Goal: Browse casually: Explore the website without a specific task or goal

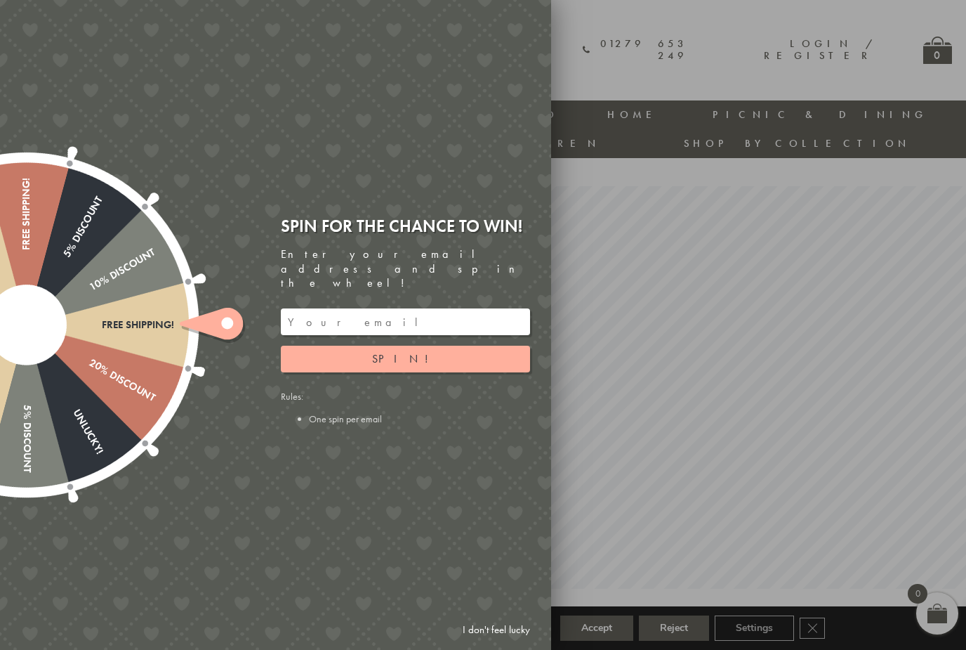
click at [476, 628] on link "I don't feel lucky" at bounding box center [496, 630] width 81 height 26
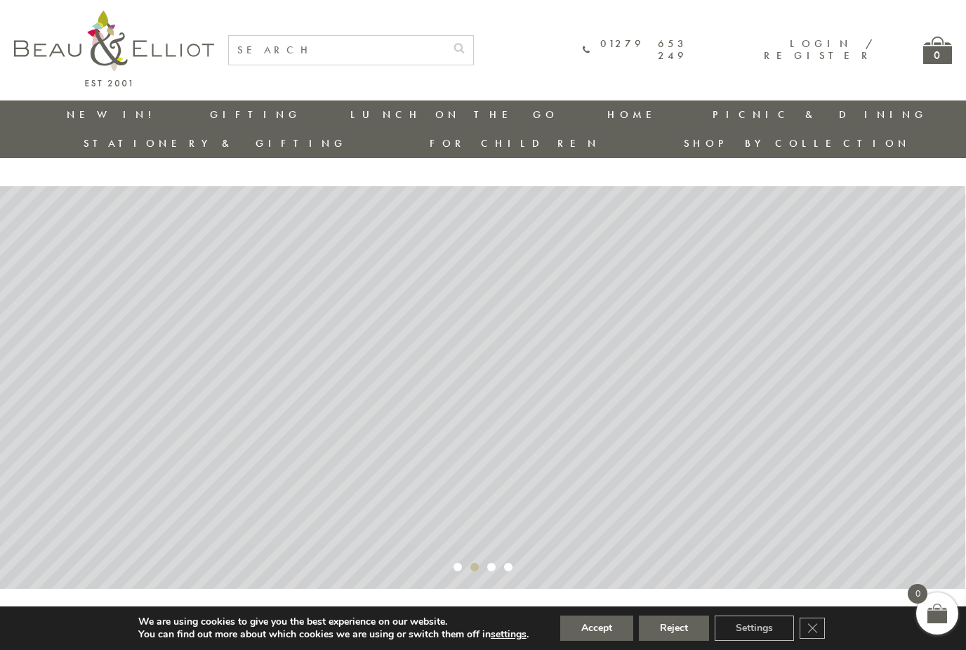
click at [669, 626] on button "Reject" at bounding box center [674, 627] width 70 height 25
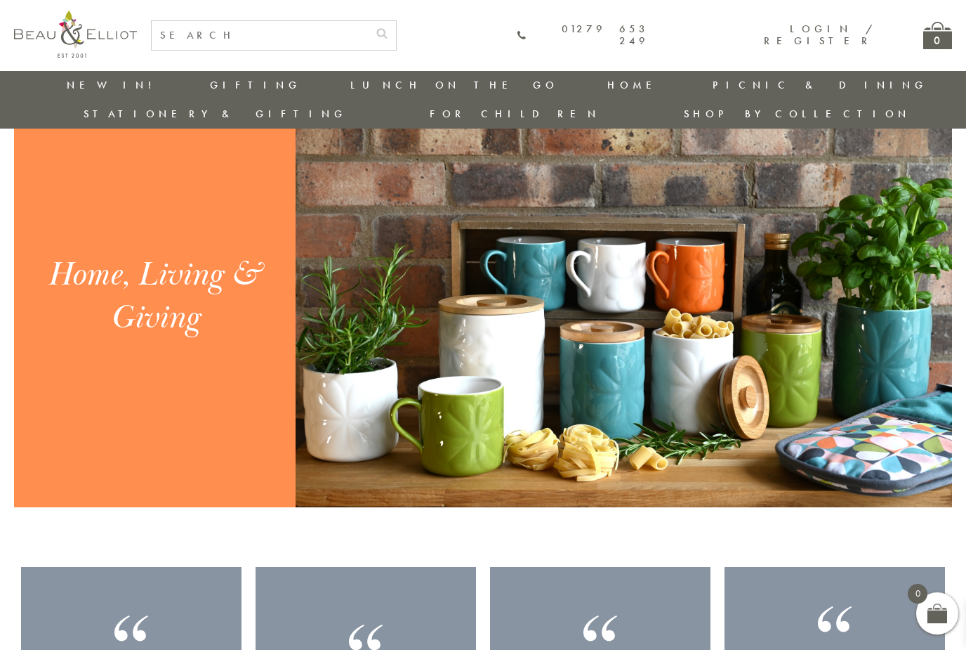
scroll to position [1421, 1]
click at [72, 308] on div "Home, Living & Giving" at bounding box center [155, 297] width 242 height 86
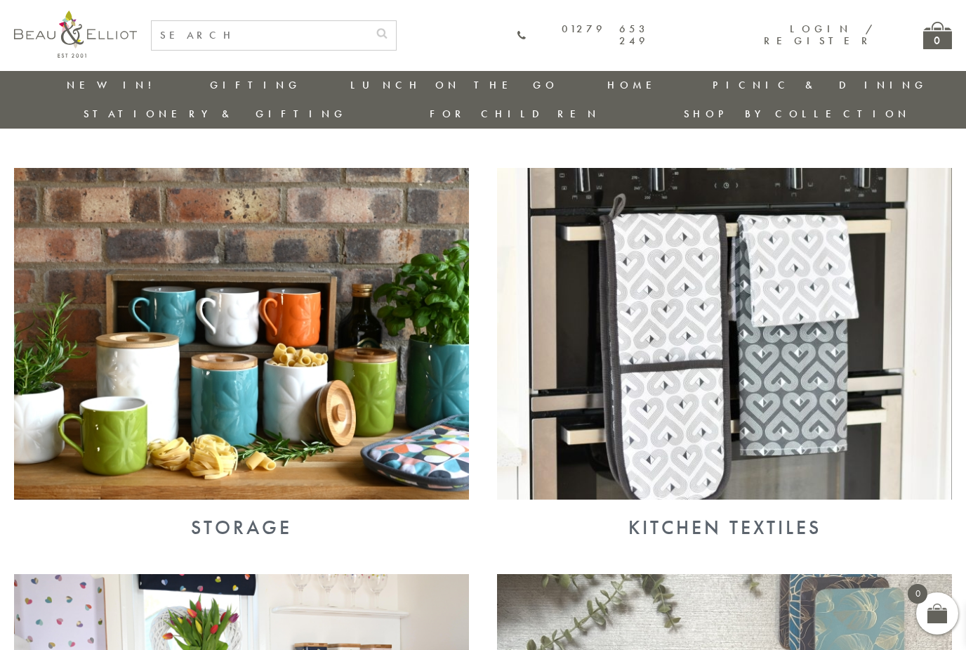
scroll to position [476, 0]
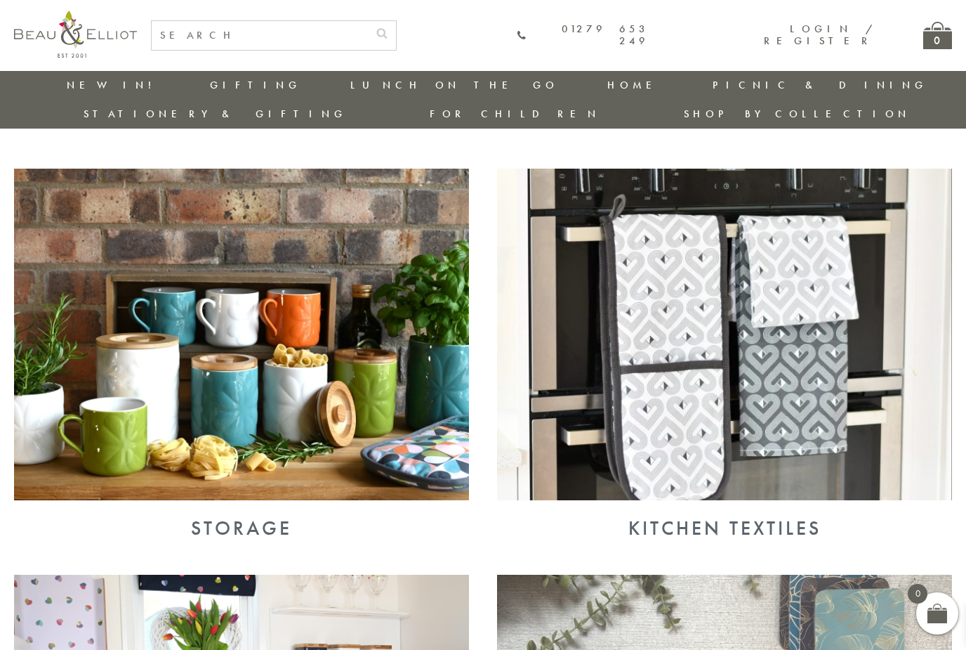
click at [117, 277] on img at bounding box center [241, 334] width 455 height 331
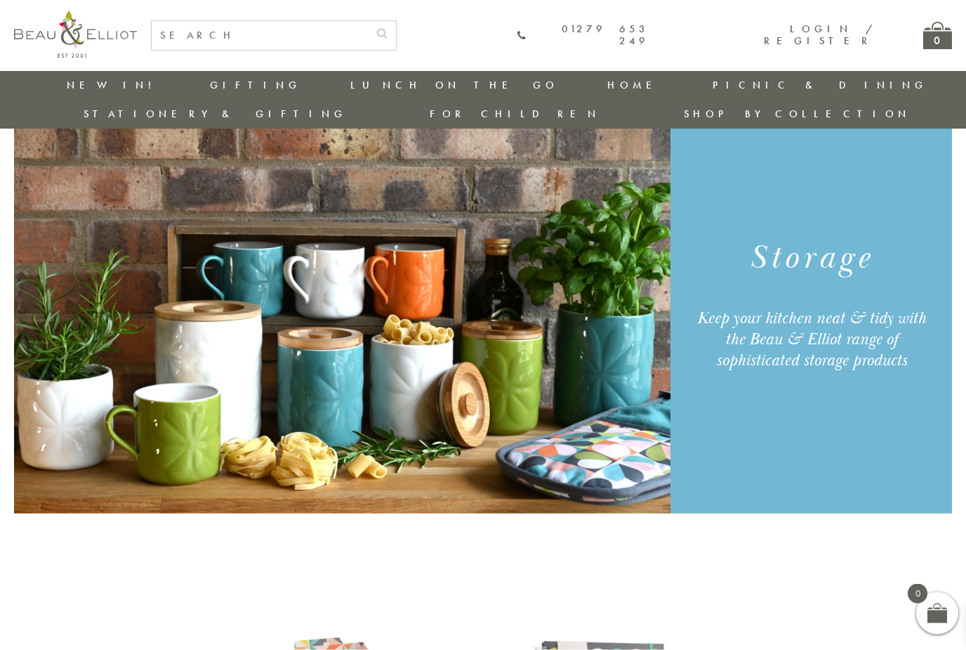
scroll to position [48, 0]
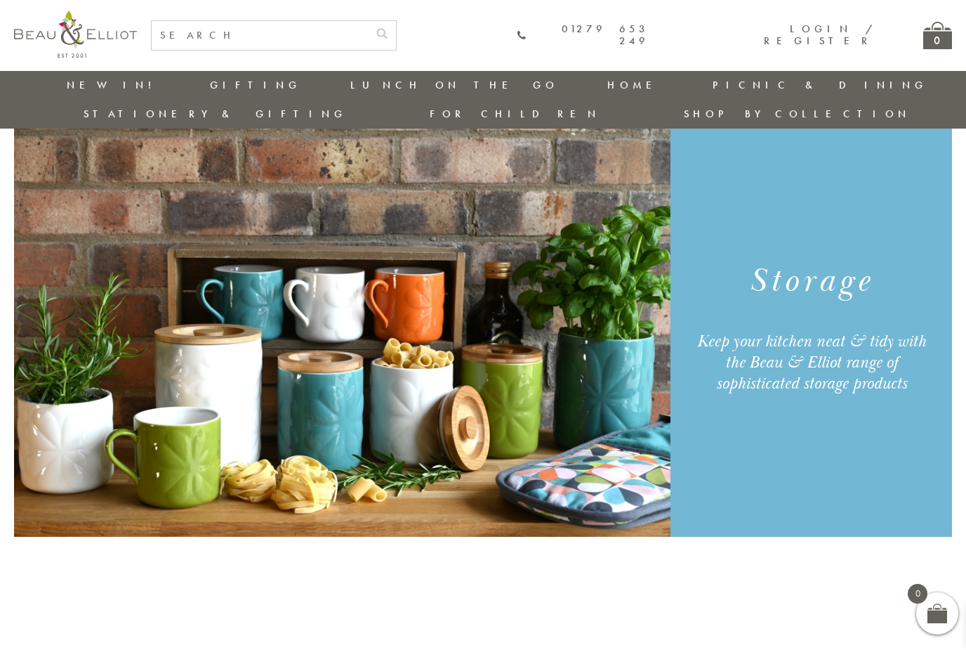
click at [114, 277] on img at bounding box center [342, 325] width 657 height 421
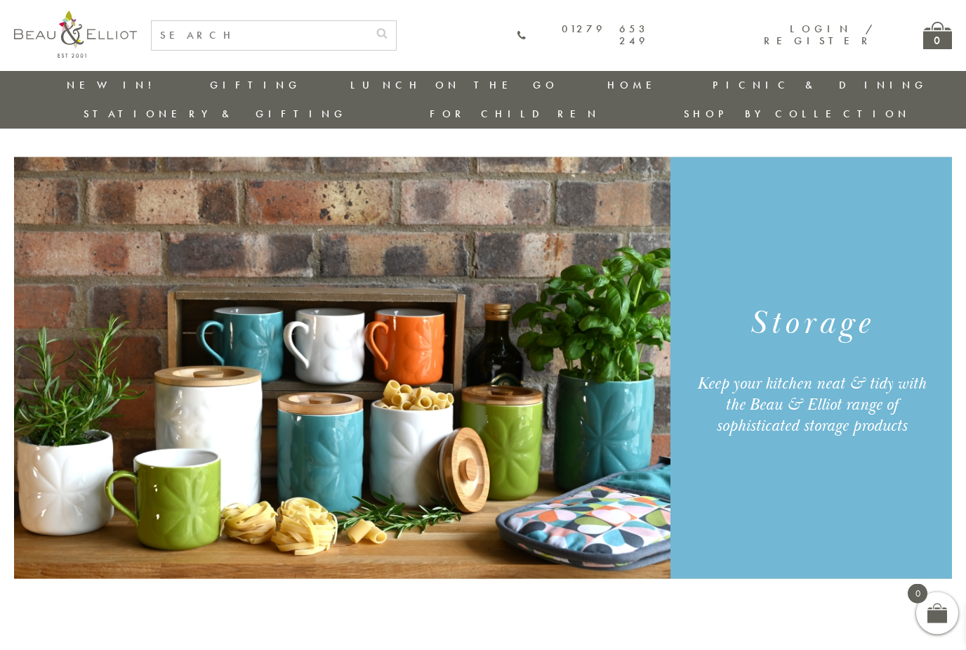
scroll to position [0, 0]
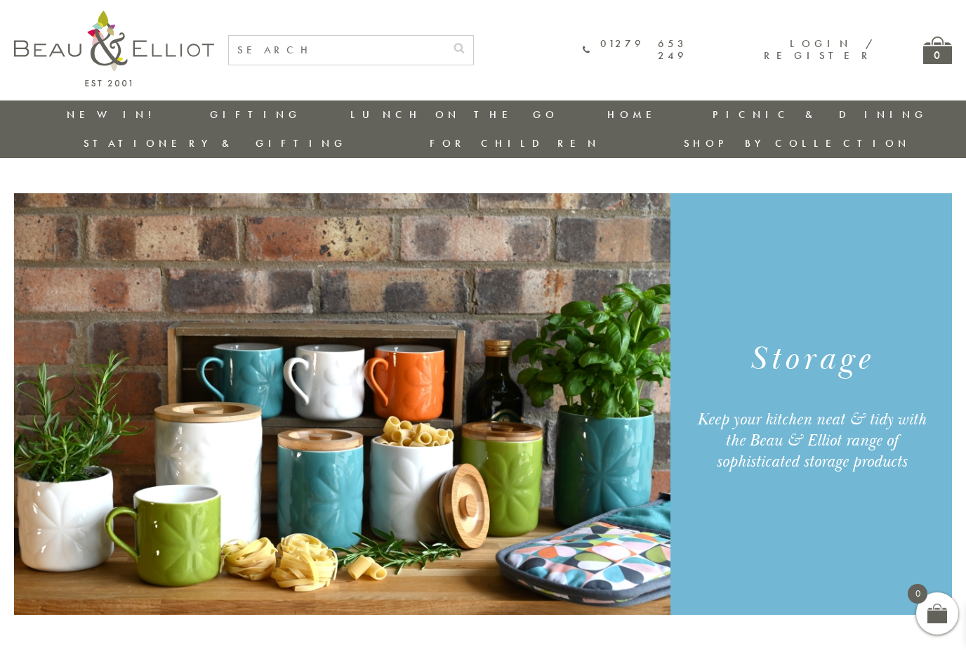
click at [110, 304] on img at bounding box center [342, 403] width 657 height 421
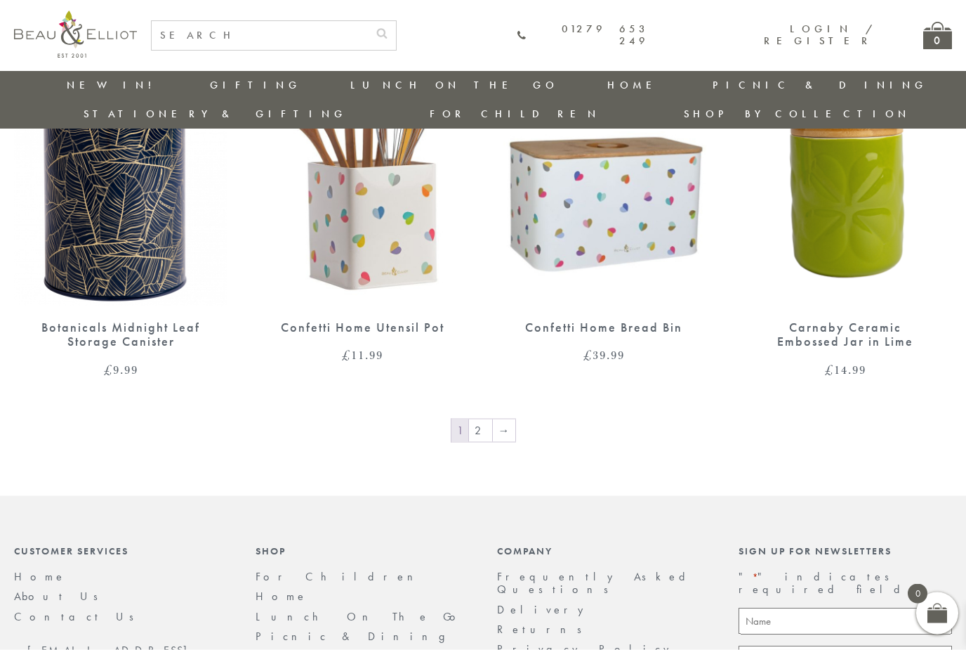
scroll to position [2233, 0]
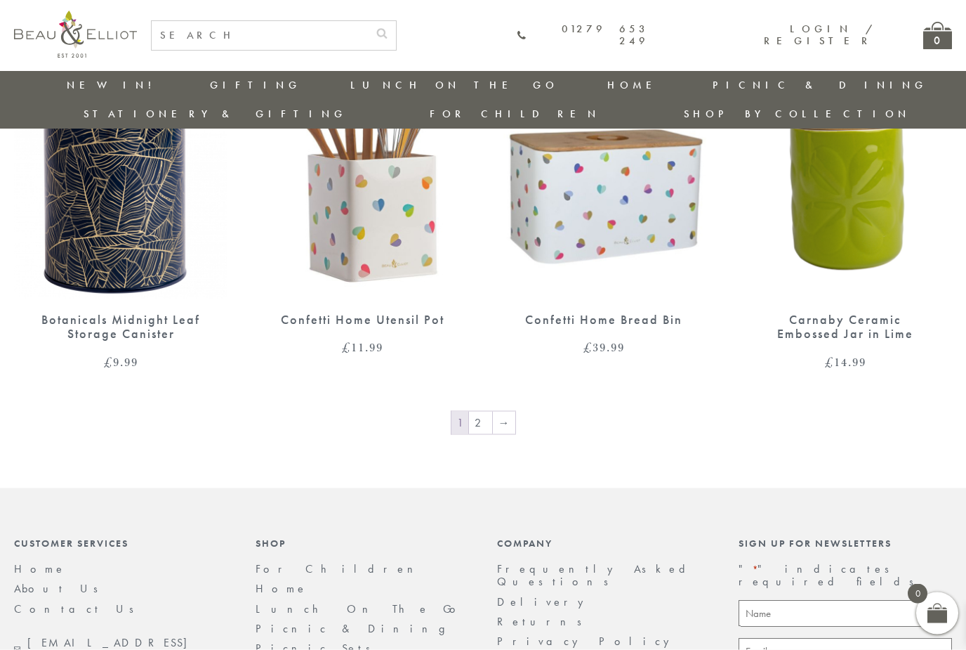
click at [477, 412] on link "2" at bounding box center [480, 423] width 23 height 22
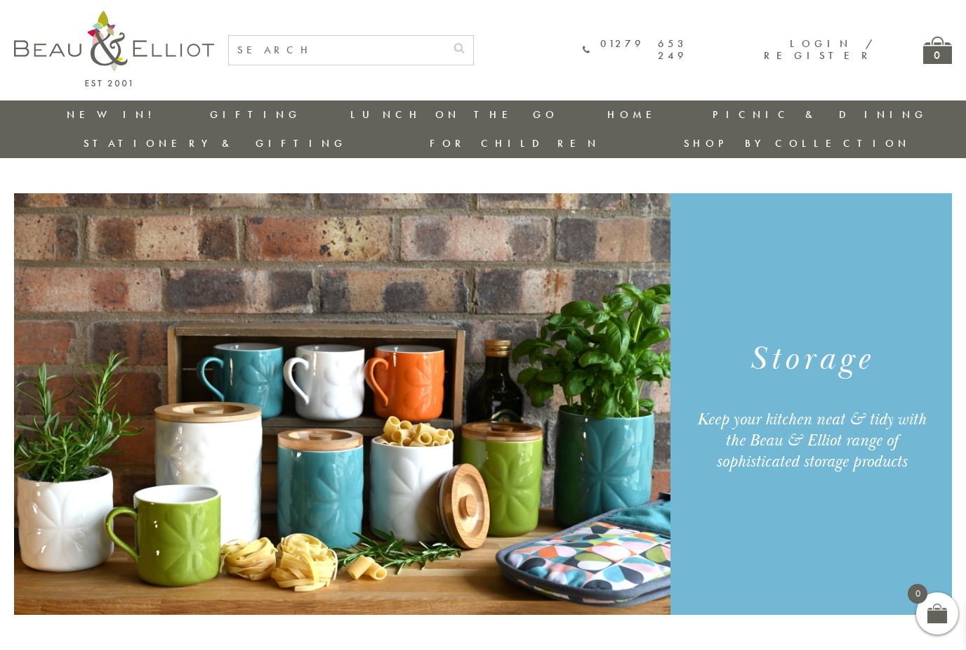
click at [365, 218] on link "Insulated Travel Mugs" at bounding box center [428, 236] width 126 height 37
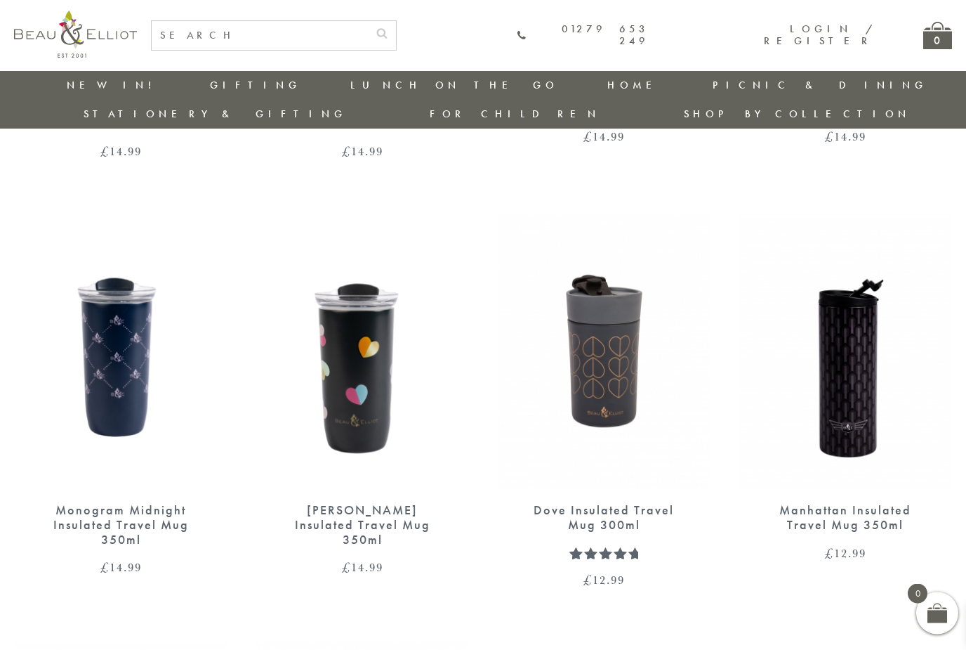
scroll to position [852, 1]
click at [962, 579] on div "Sarah Kelleher Insulated Travel Mug Dark Stone £ 14.99 Sarah Kelleher Insulated…" at bounding box center [483, 405] width 966 height 1247
click at [855, 563] on div "Sarah Kelleher Insulated Travel Mug Dark Stone £ 14.99 Sarah Kelleher Insulated…" at bounding box center [483, 405] width 966 height 1247
click at [846, 558] on div "Sarah Kelleher Insulated Travel Mug Dark Stone £ 14.99 Sarah Kelleher Insulated…" at bounding box center [483, 405] width 966 height 1247
click at [867, 566] on div "Sarah Kelleher Insulated Travel Mug Dark Stone £ 14.99 Sarah Kelleher Insulated…" at bounding box center [483, 405] width 966 height 1247
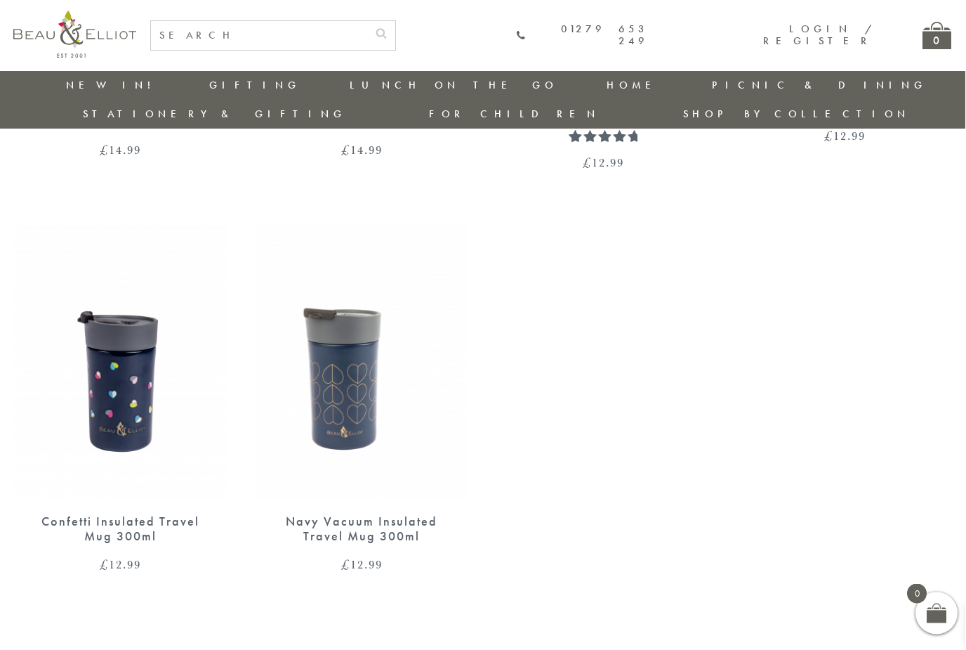
scroll to position [1270, 1]
click at [329, 321] on img at bounding box center [363, 360] width 214 height 275
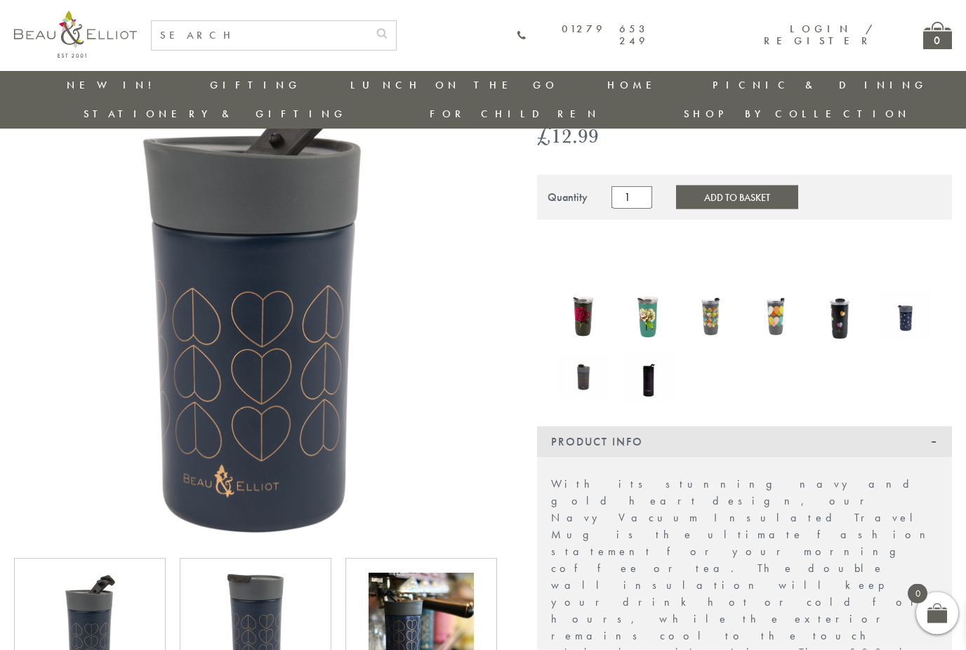
scroll to position [75, 0]
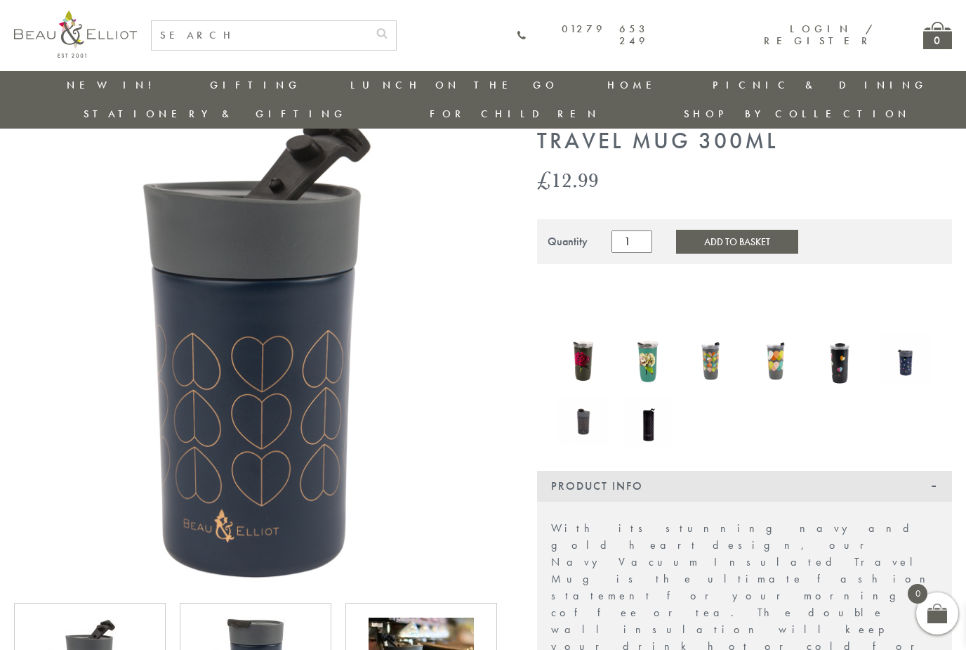
click at [193, 256] on img at bounding box center [255, 344] width 483 height 483
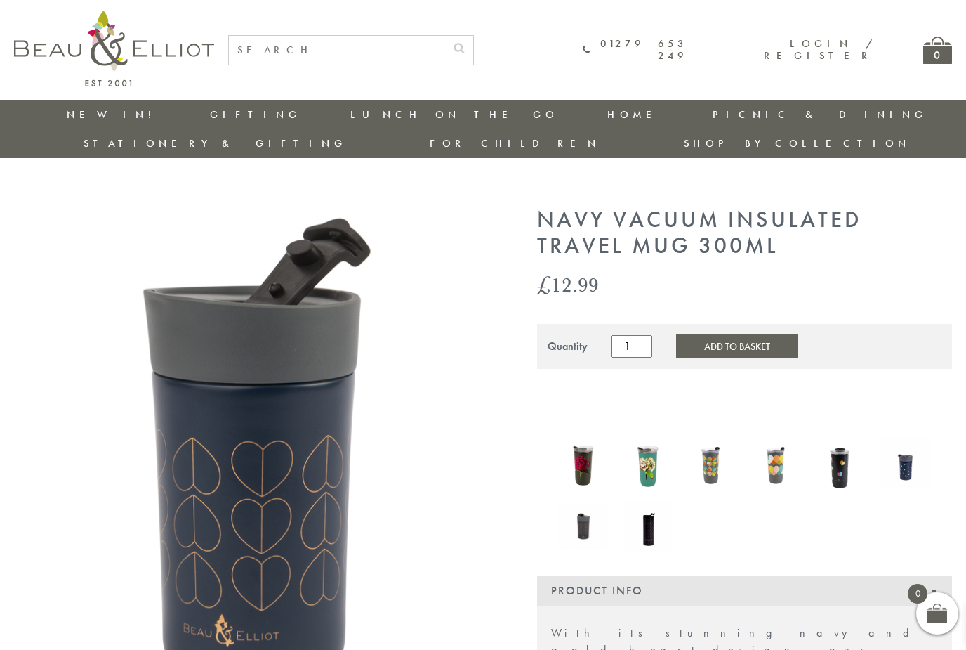
click at [825, 273] on link "Strawberries & Cream" at bounding box center [761, 285] width 126 height 25
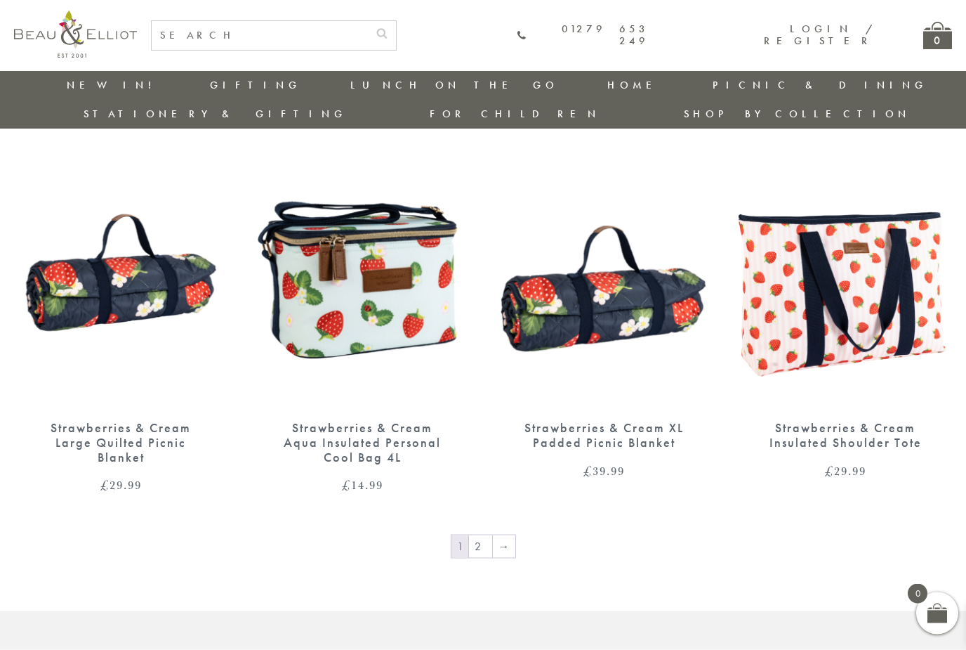
scroll to position [1753, 1]
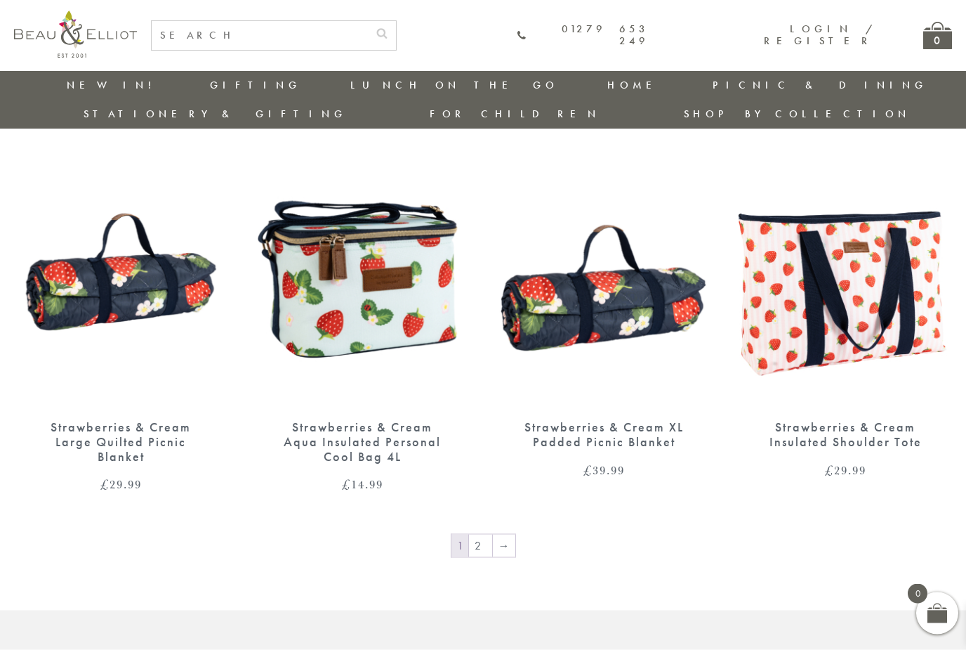
click at [485, 534] on link "2" at bounding box center [480, 545] width 23 height 22
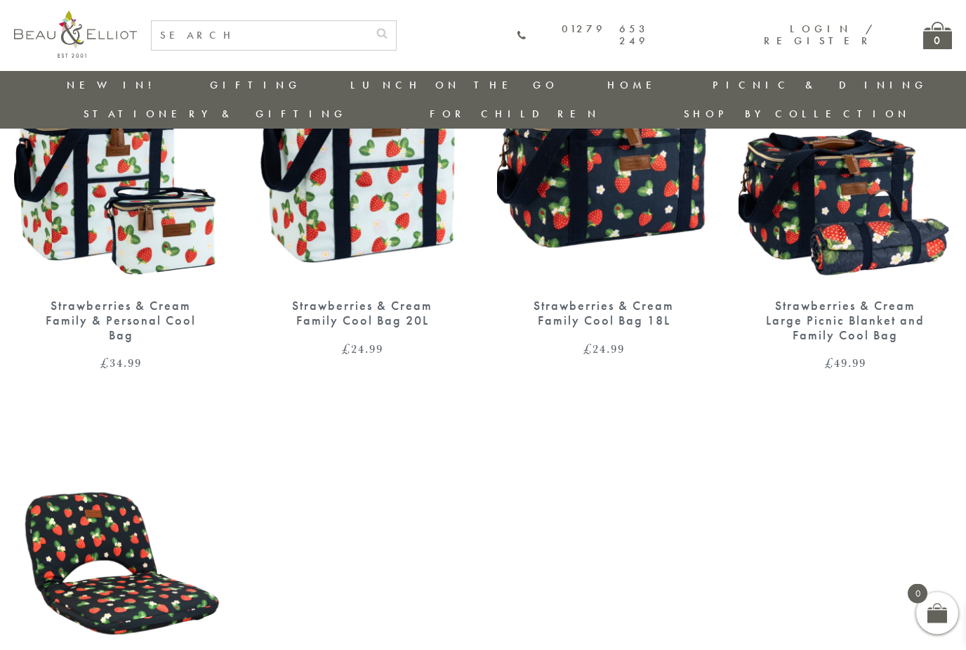
scroll to position [600, 0]
click at [825, 205] on link "[GEOGRAPHIC_DATA]" at bounding box center [761, 211] width 126 height 12
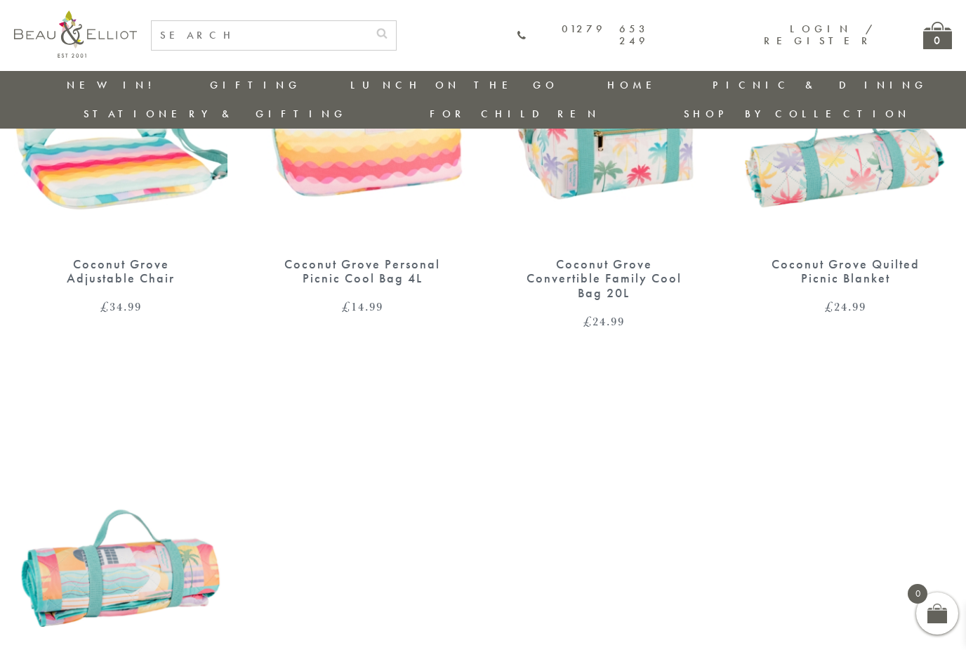
scroll to position [610, 0]
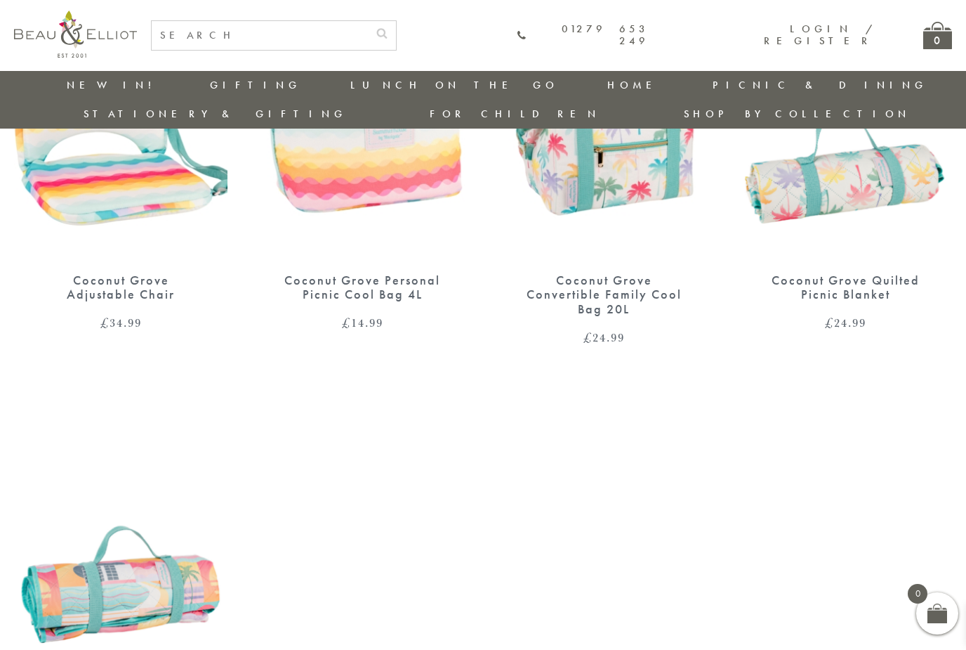
click at [825, 143] on link "[PERSON_NAME]" at bounding box center [761, 149] width 126 height 12
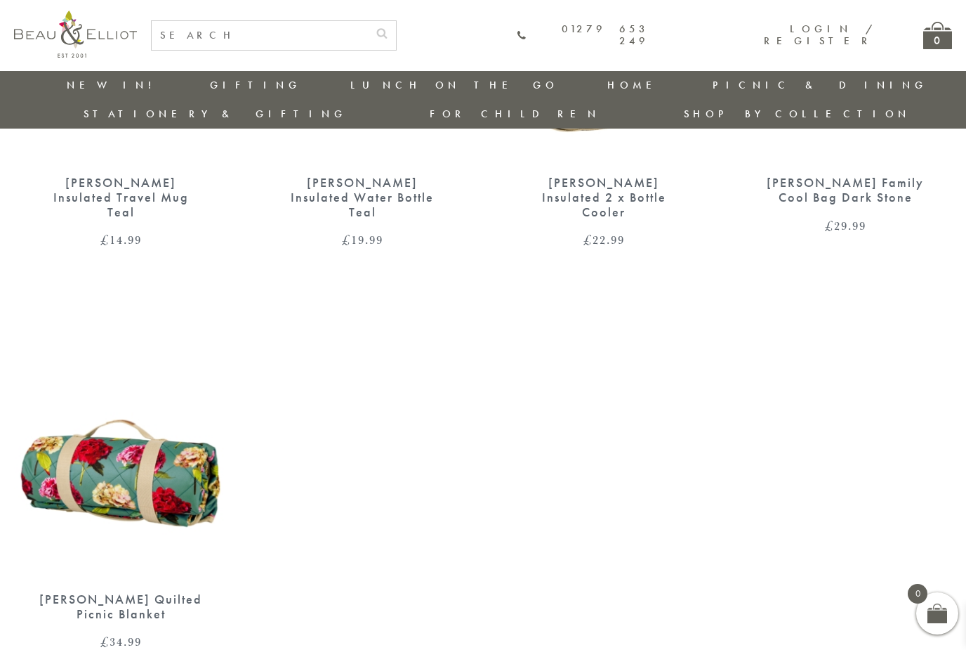
scroll to position [696, 1]
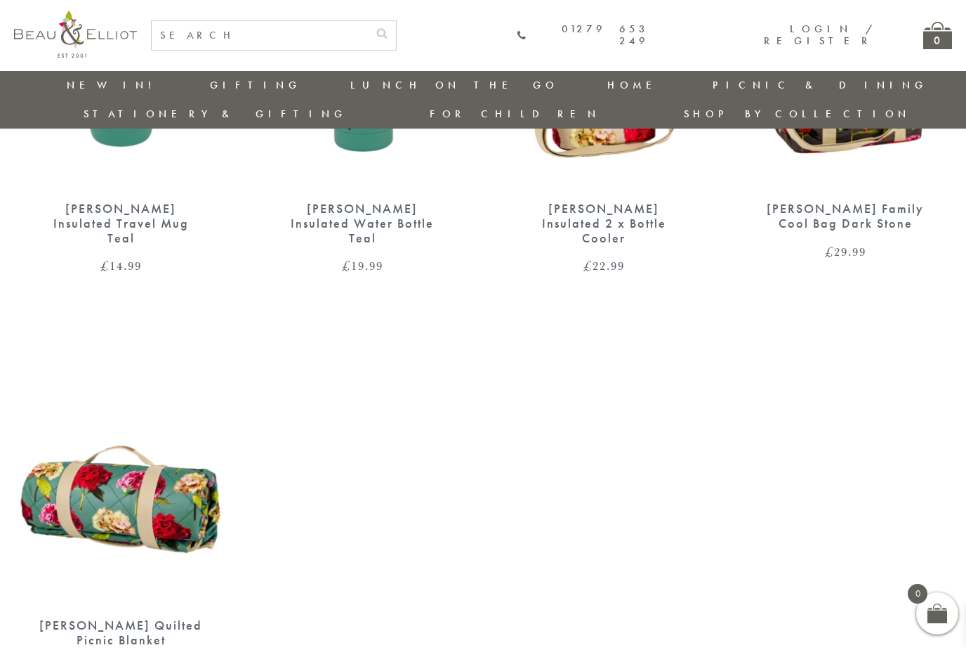
click at [825, 162] on link "[GEOGRAPHIC_DATA] and [GEOGRAPHIC_DATA]" at bounding box center [761, 180] width 126 height 37
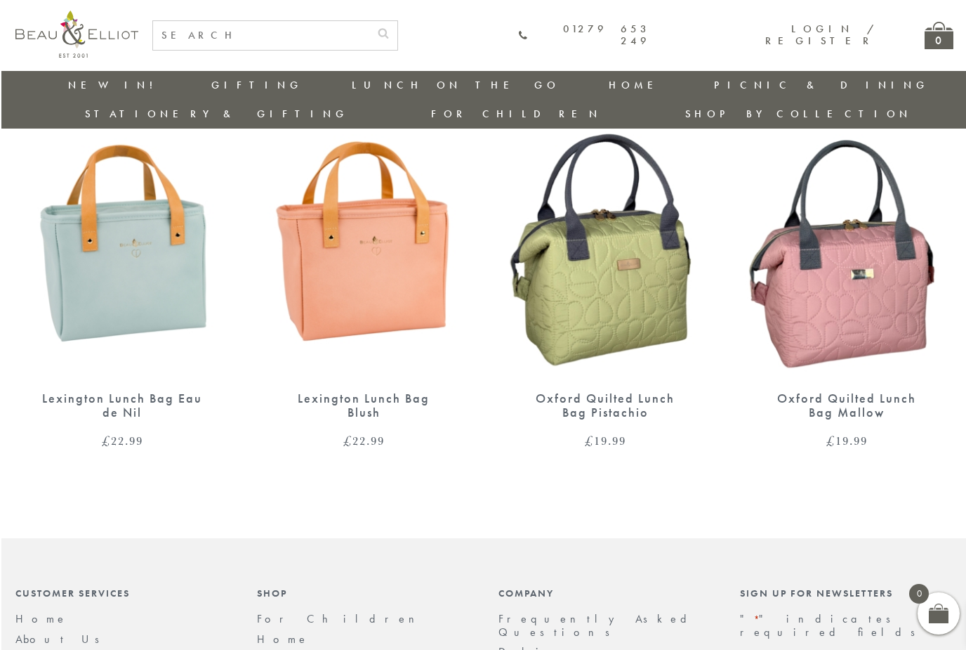
scroll to position [893, 0]
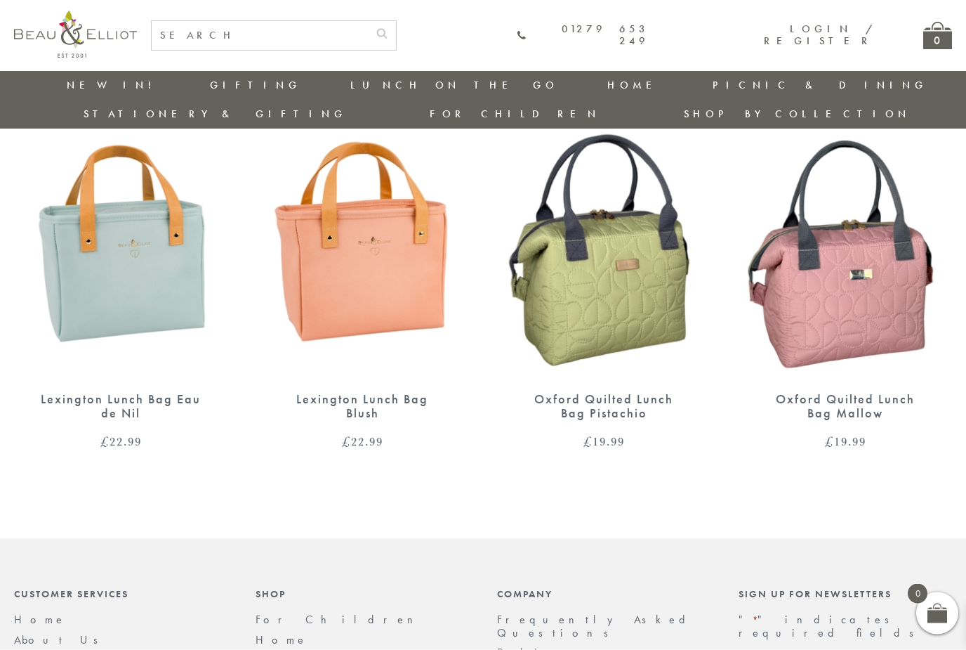
click at [902, 107] on link "Shop by collection" at bounding box center [797, 114] width 227 height 14
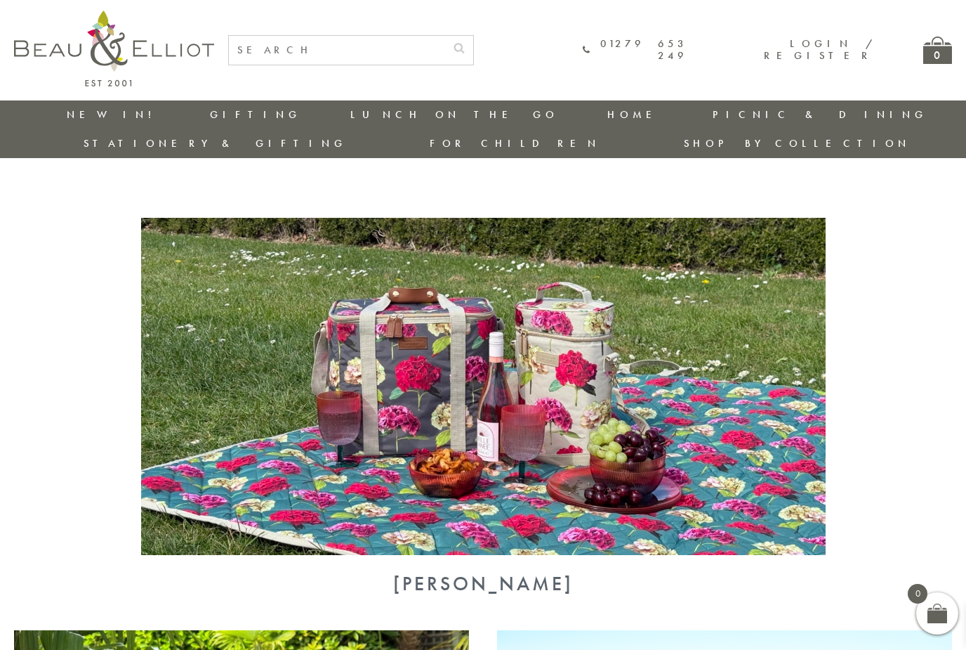
click at [825, 254] on link "Carnaby" at bounding box center [761, 260] width 126 height 12
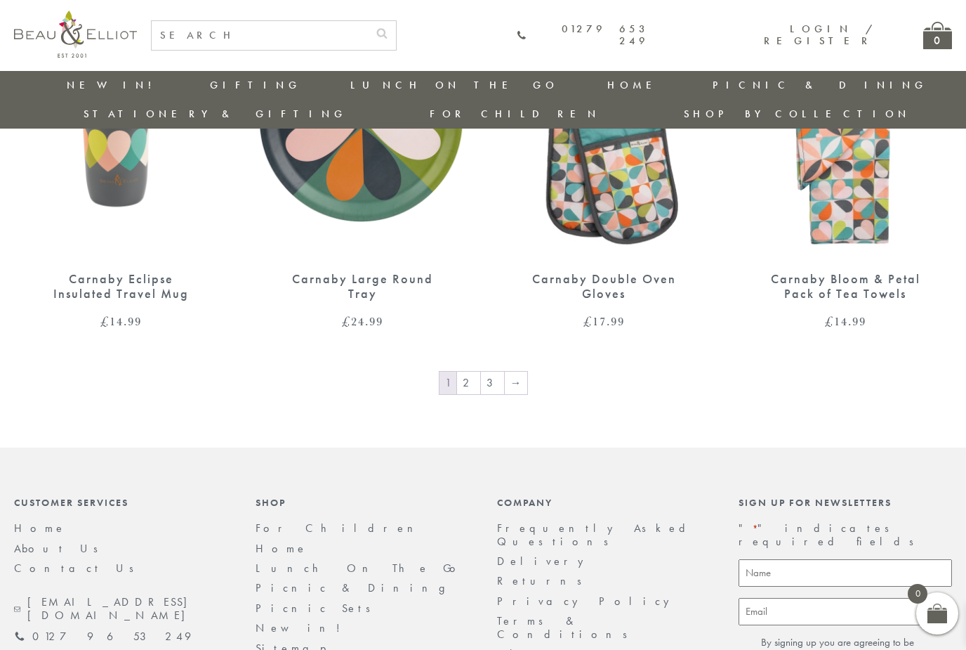
scroll to position [1840, 0]
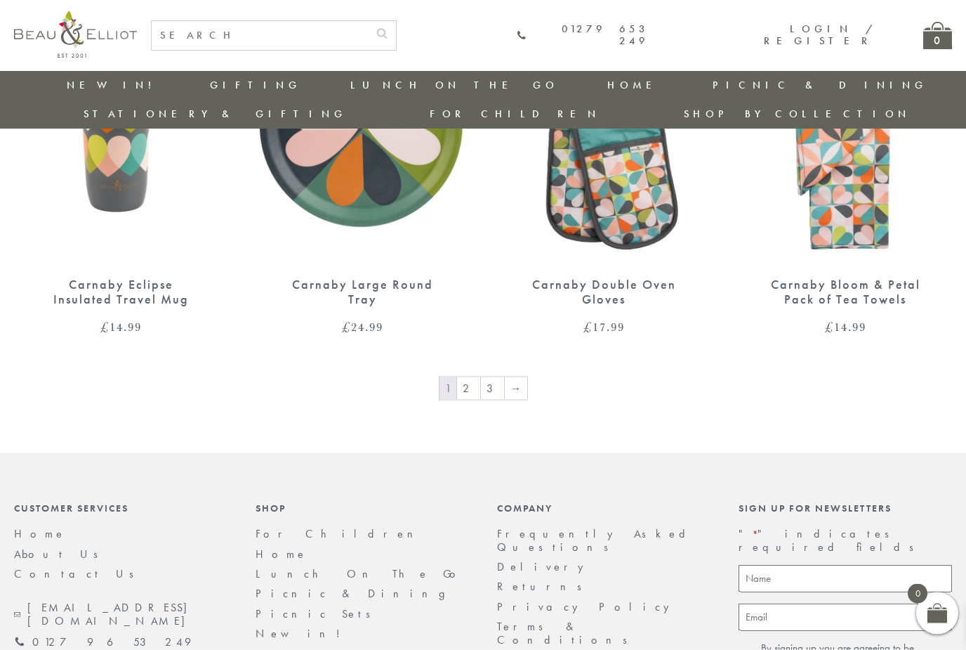
click at [469, 377] on link "2" at bounding box center [468, 388] width 23 height 22
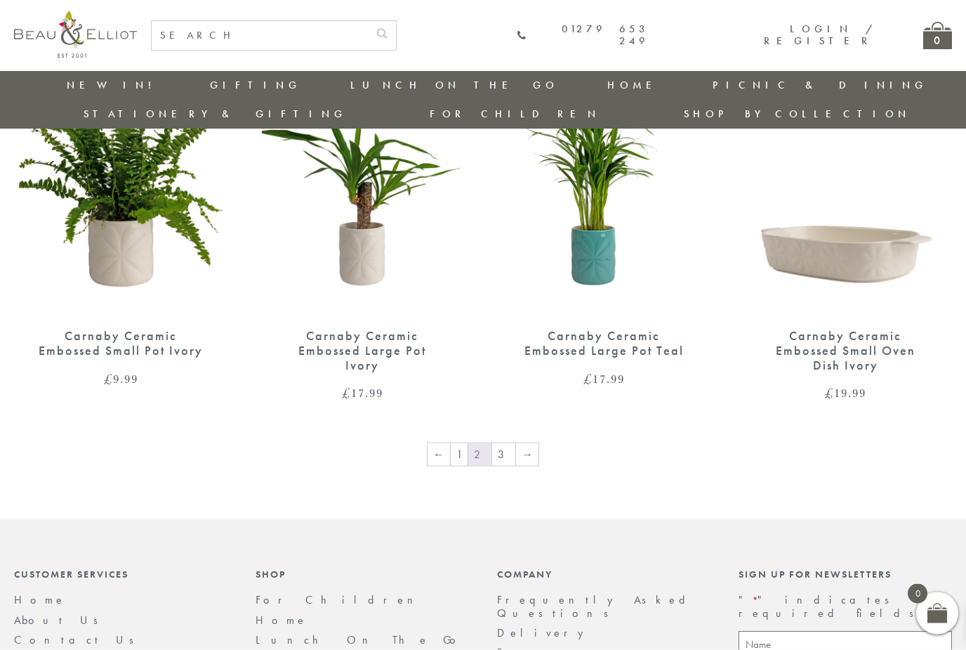
scroll to position [1775, 0]
click at [502, 442] on link "3" at bounding box center [503, 453] width 23 height 22
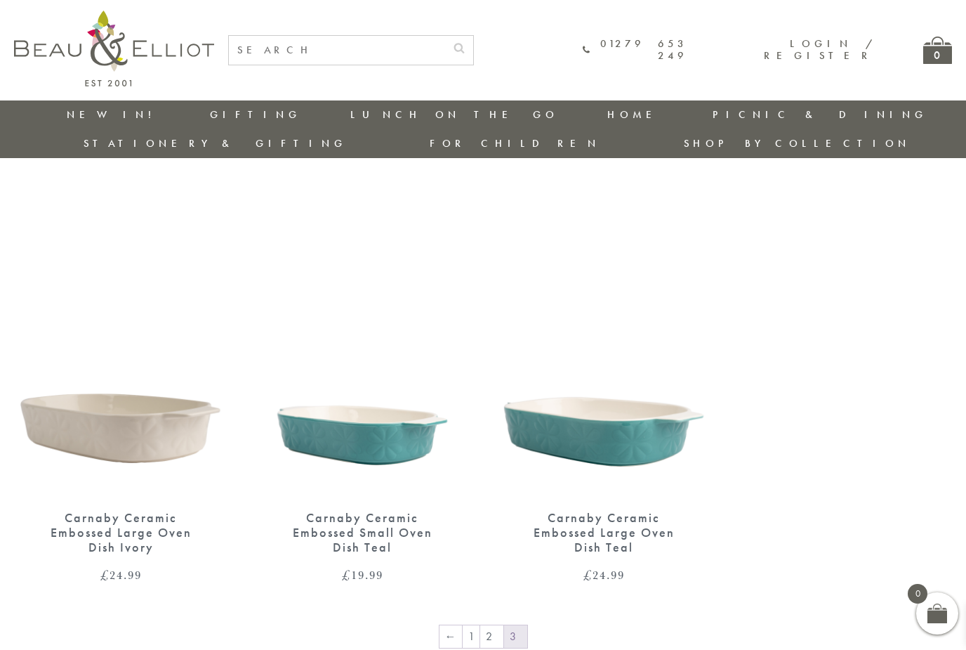
click at [825, 304] on link "Monogram" at bounding box center [761, 310] width 126 height 12
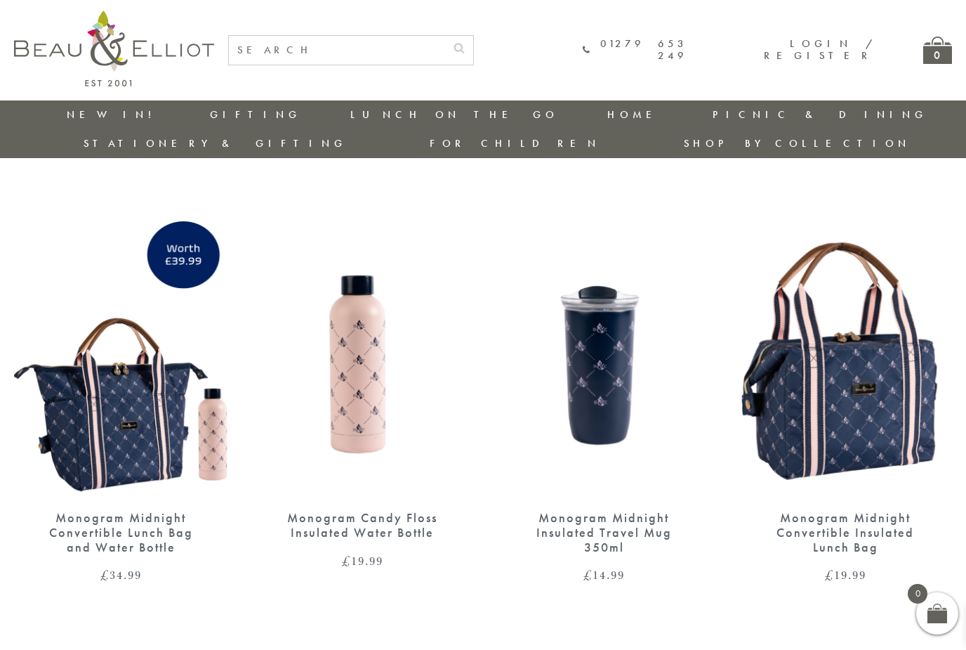
click at [825, 323] on link "[PERSON_NAME]" at bounding box center [761, 329] width 126 height 12
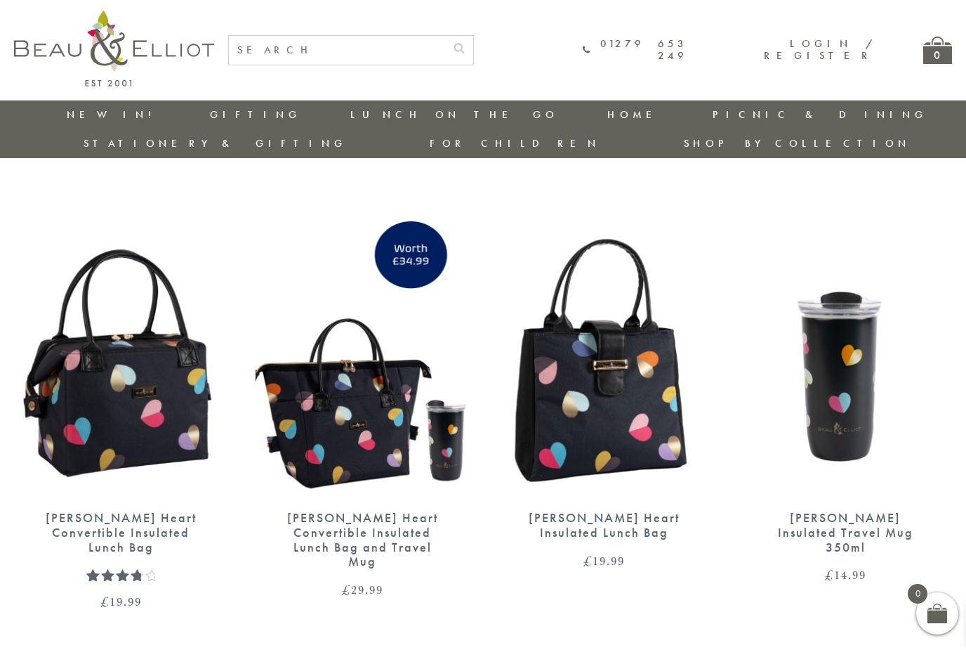
click at [825, 323] on link "[PERSON_NAME]" at bounding box center [761, 329] width 126 height 12
click at [825, 343] on link "Confetti" at bounding box center [761, 349] width 126 height 12
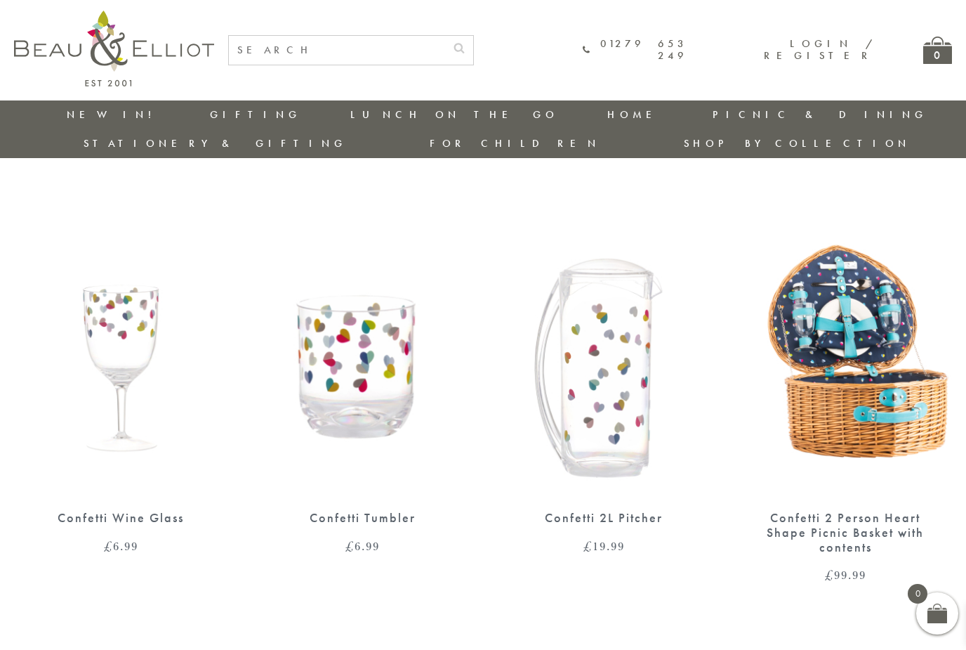
click at [825, 362] on link "Navy Broken-hearted" at bounding box center [761, 380] width 126 height 37
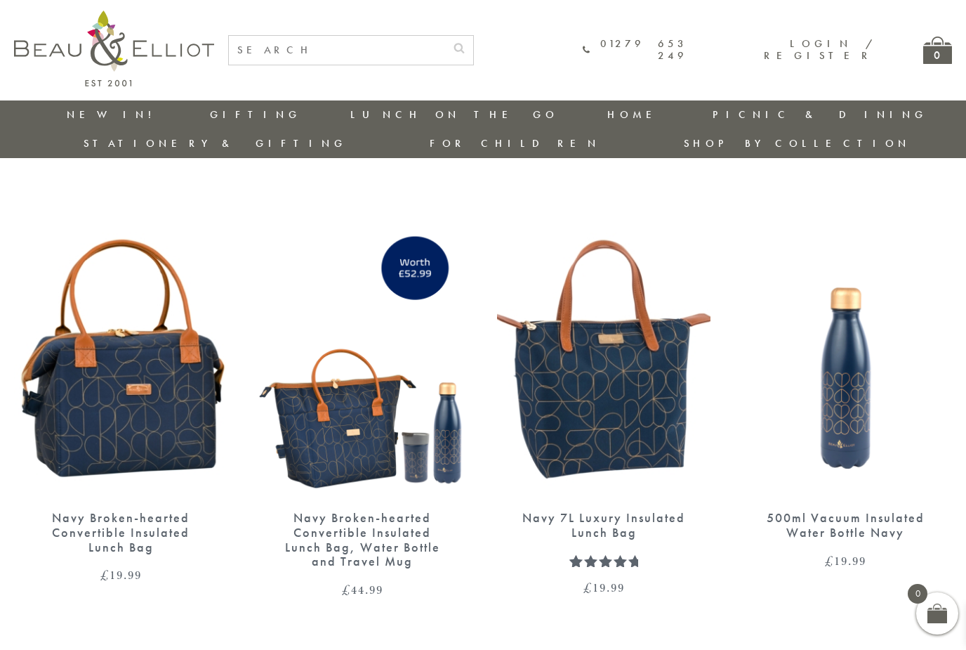
click at [825, 405] on link "Boho" at bounding box center [761, 411] width 126 height 12
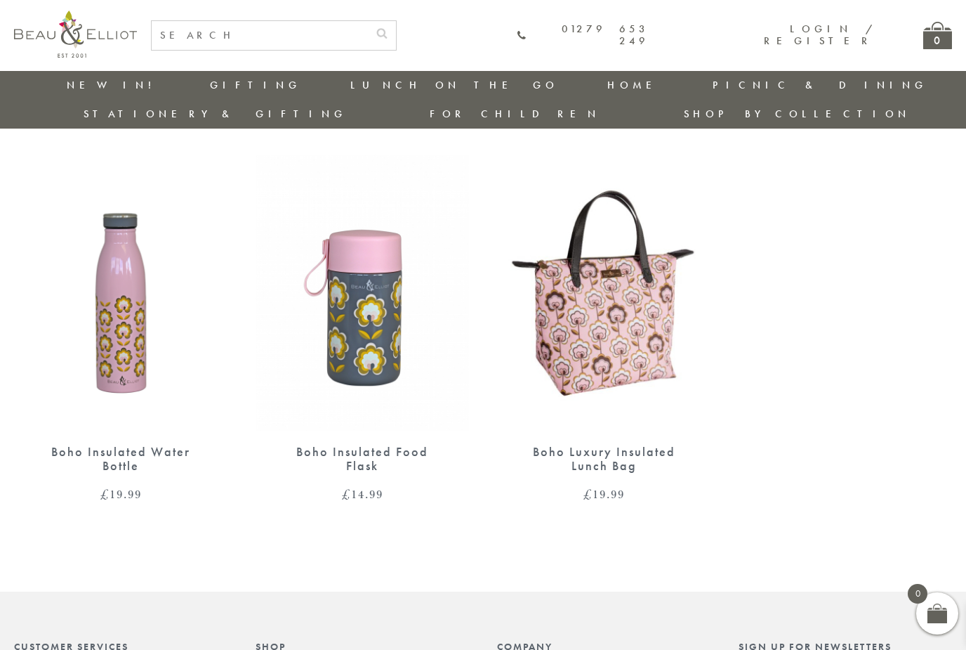
scroll to position [33, 0]
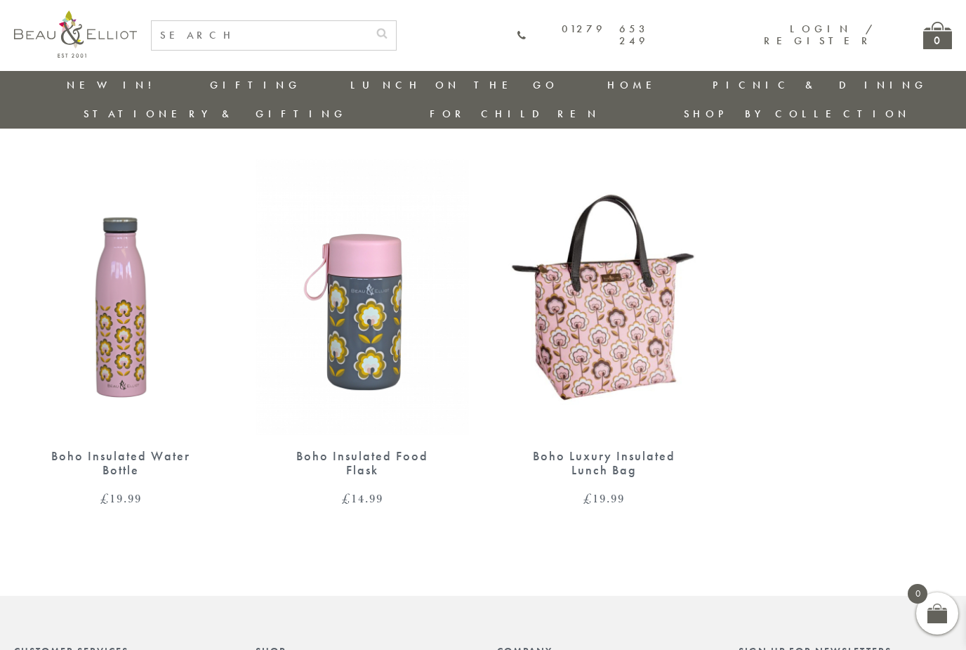
click at [825, 395] on link "[GEOGRAPHIC_DATA]" at bounding box center [761, 401] width 126 height 12
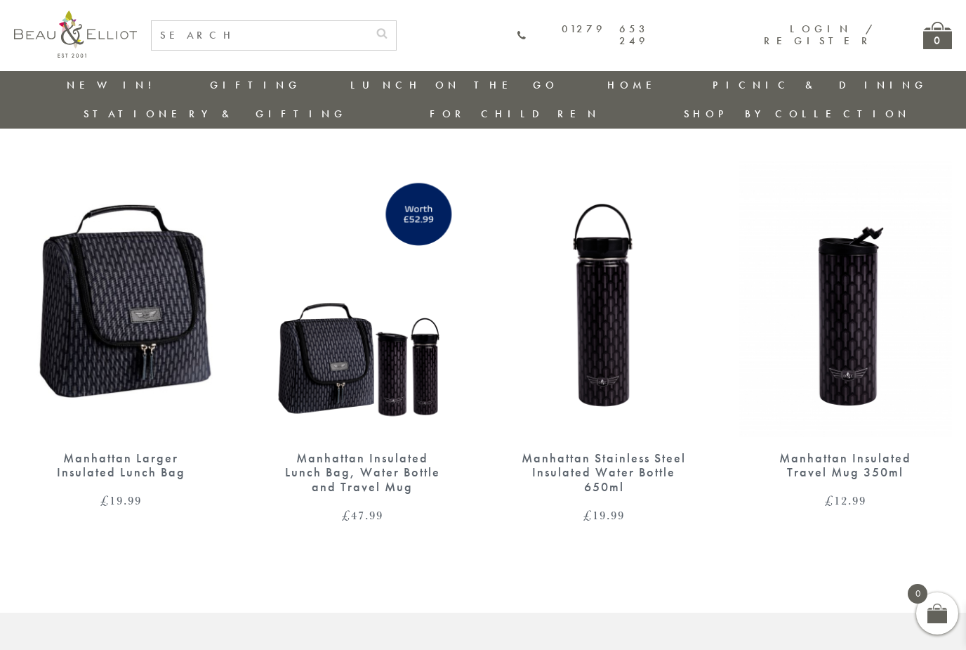
scroll to position [29, 0]
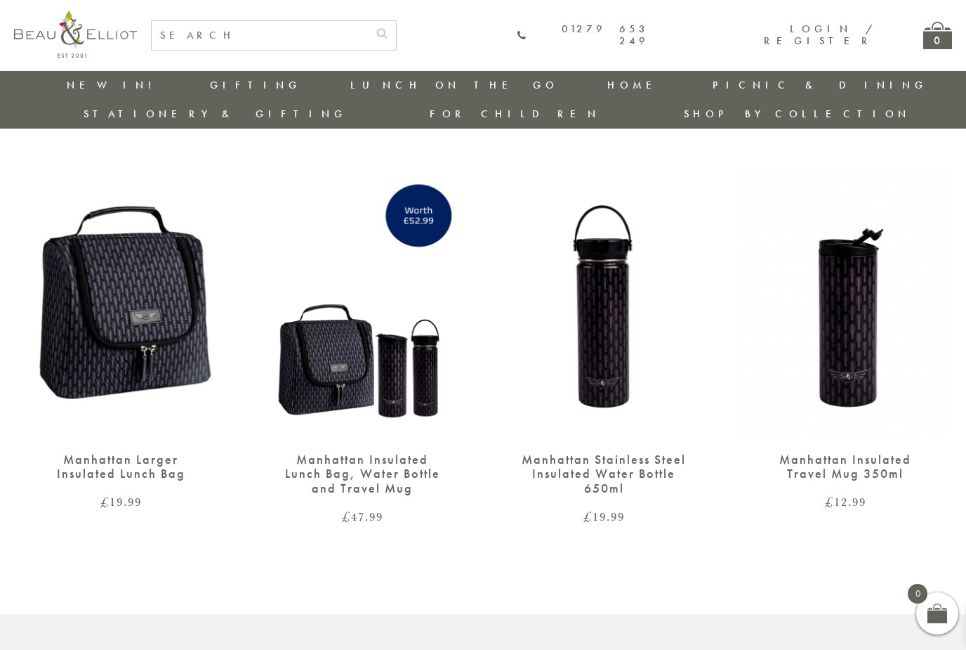
click at [825, 395] on link "[GEOGRAPHIC_DATA]" at bounding box center [761, 401] width 126 height 12
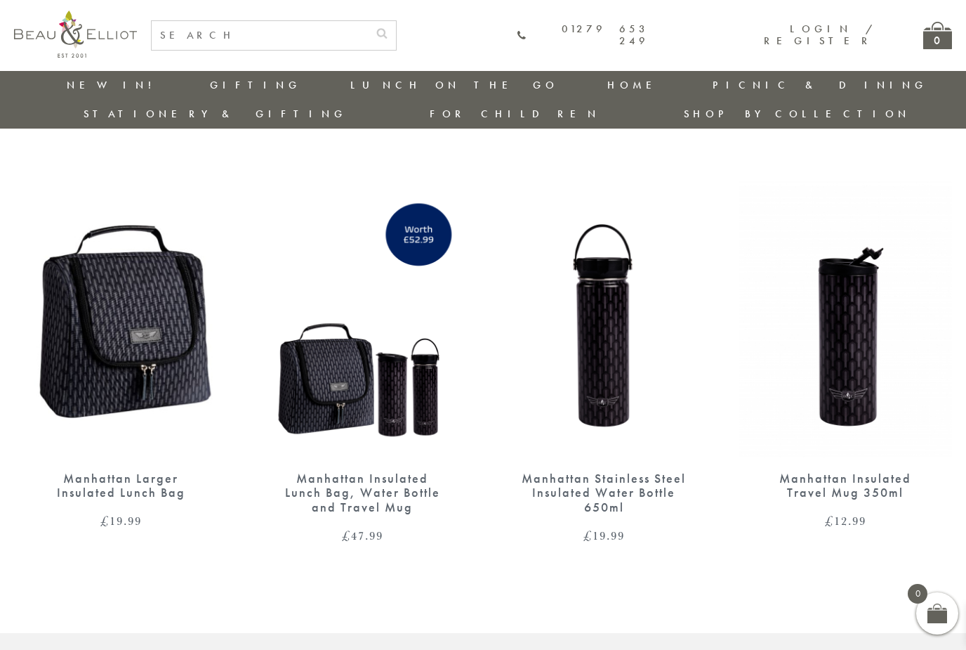
scroll to position [27, 0]
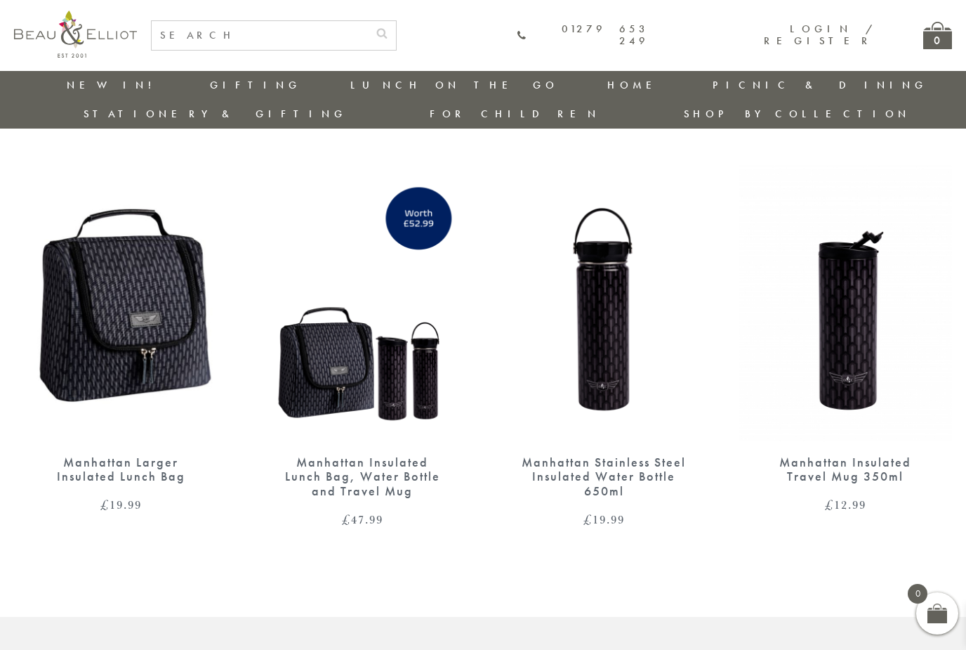
click at [825, 414] on link "St Ives" at bounding box center [761, 420] width 126 height 12
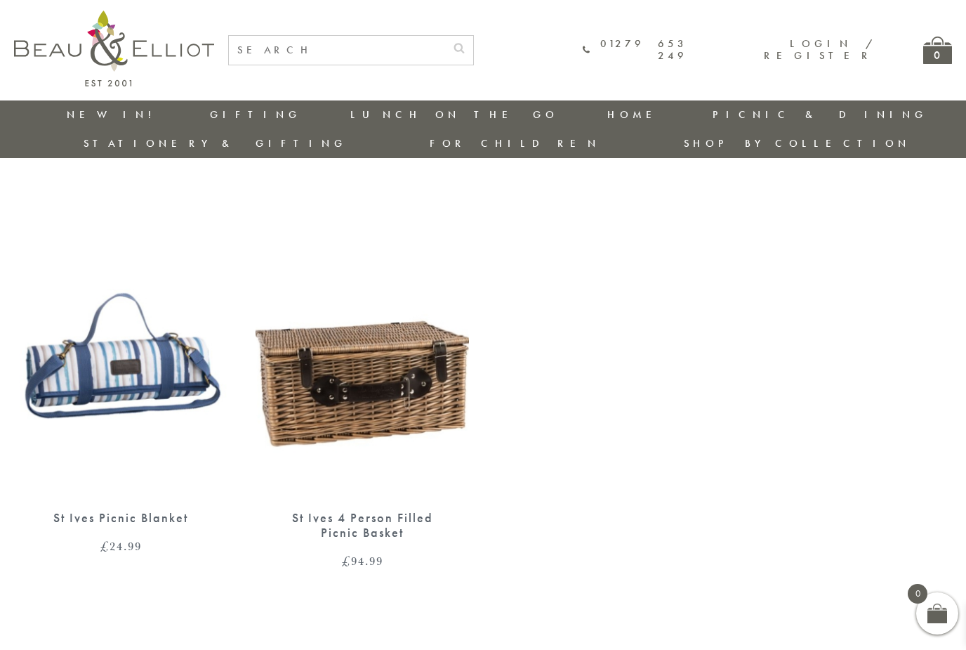
click at [825, 462] on link "Riviera" at bounding box center [761, 468] width 126 height 12
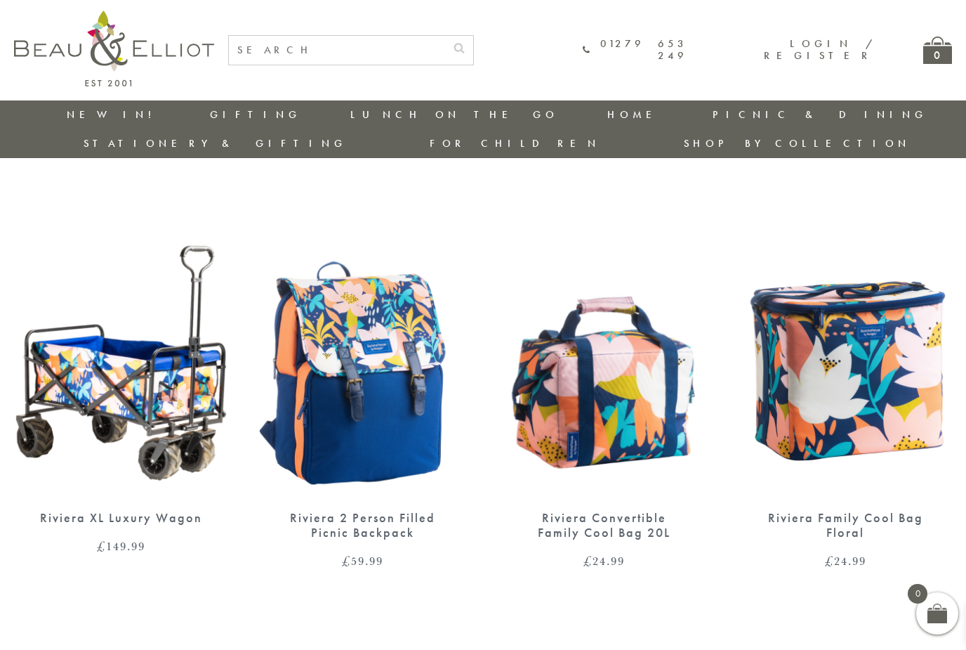
click at [825, 482] on link "Three Rivers" at bounding box center [761, 494] width 126 height 25
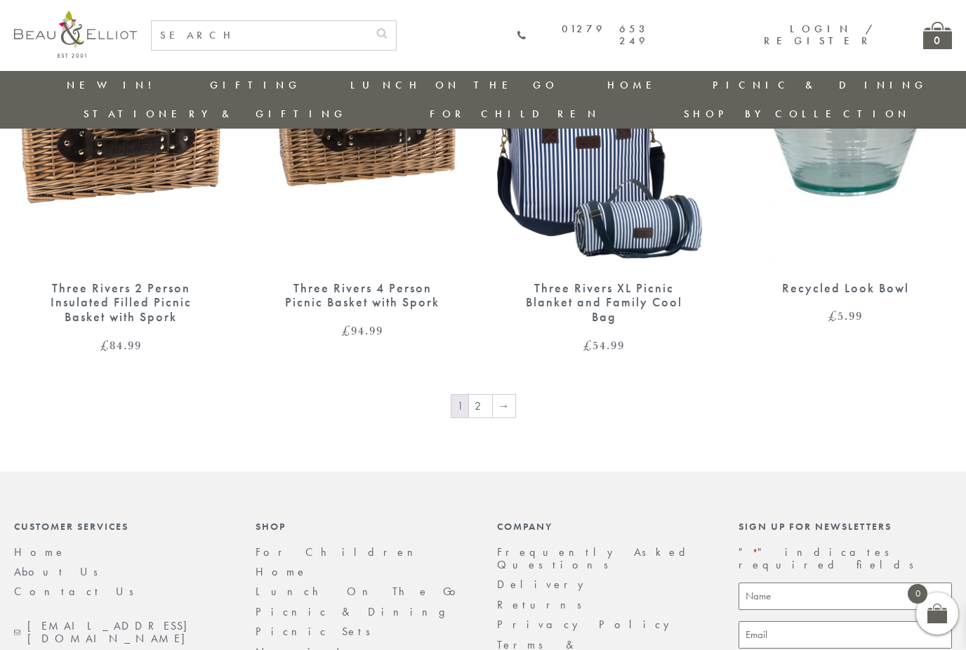
scroll to position [1845, 0]
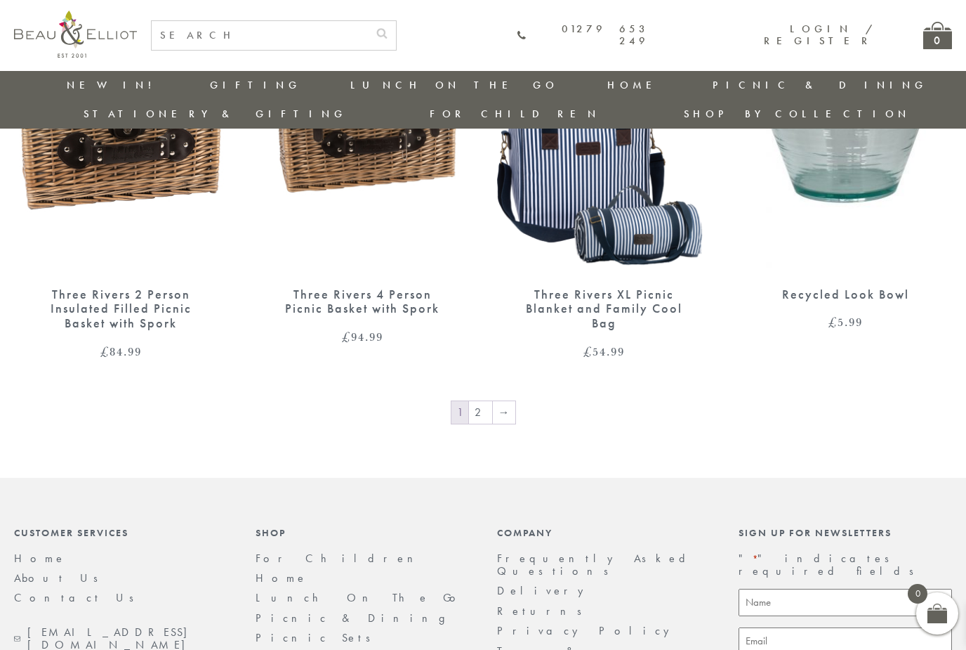
click at [486, 401] on link "2" at bounding box center [480, 412] width 23 height 22
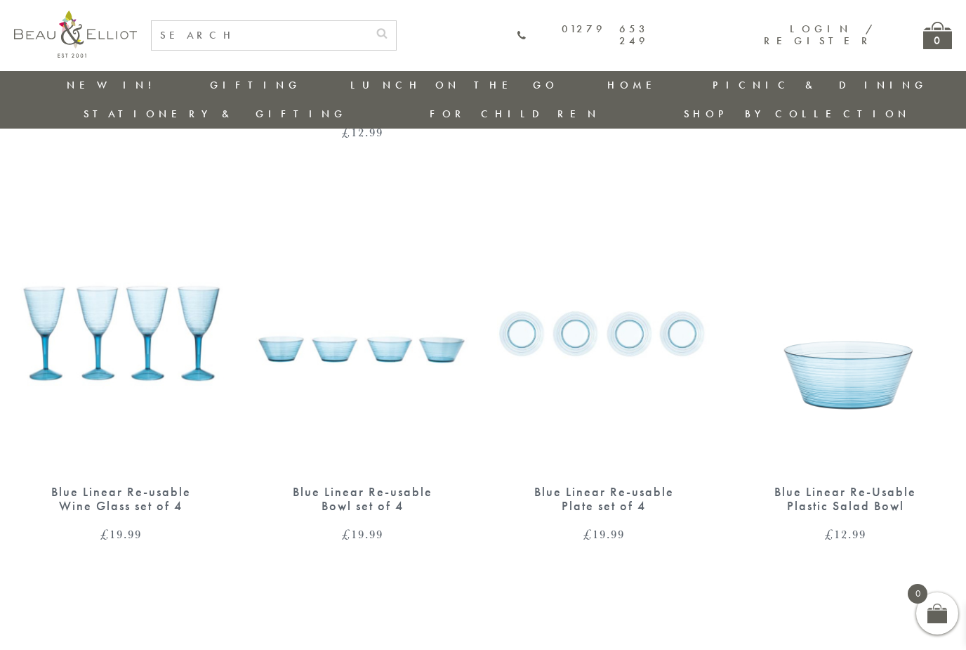
scroll to position [350, 0]
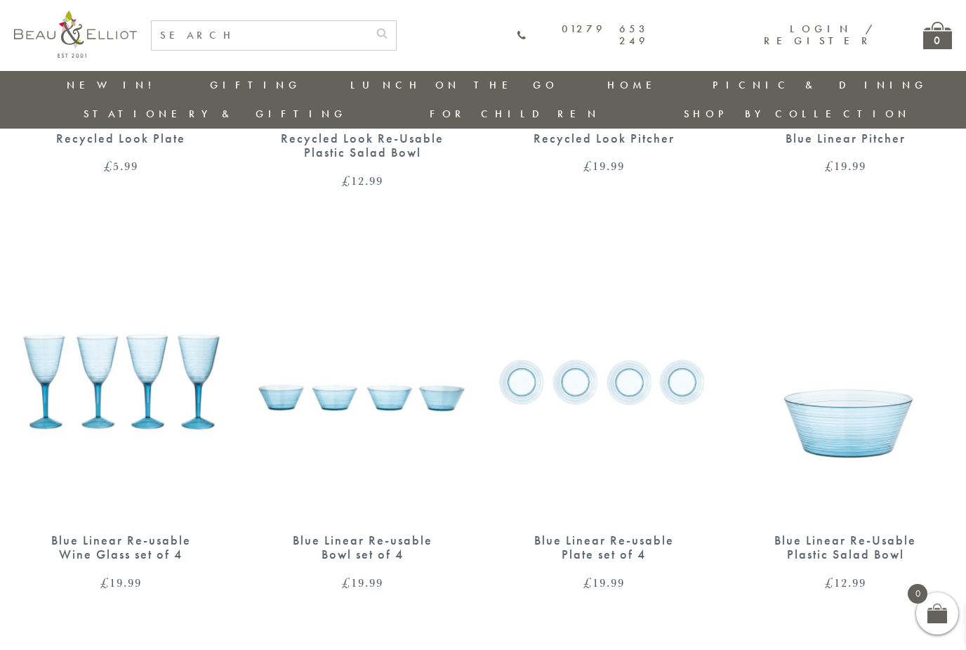
click at [825, 522] on link "Waikiki" at bounding box center [761, 528] width 126 height 12
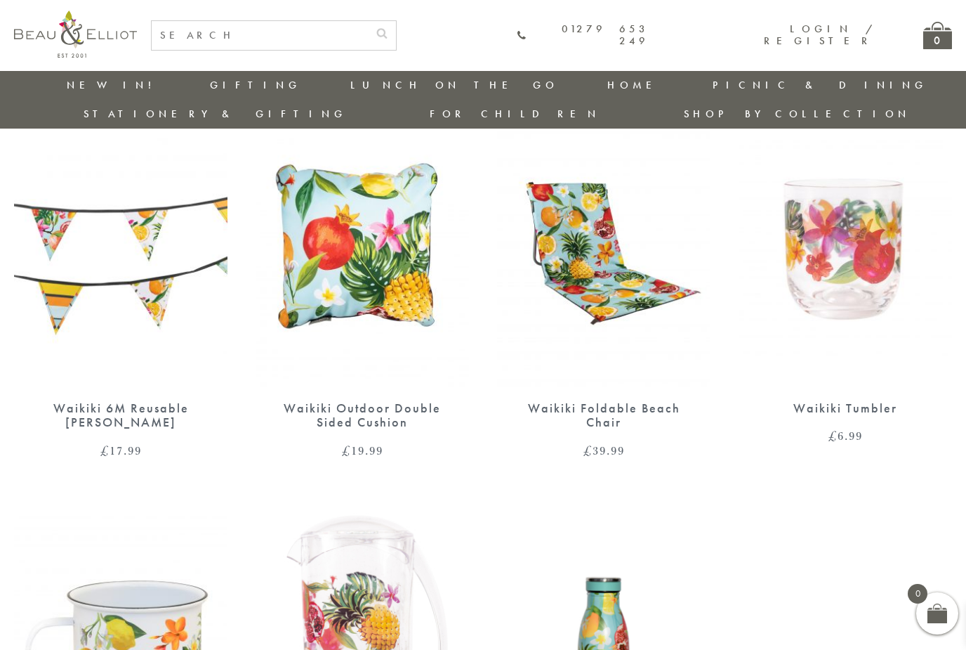
scroll to position [87, 0]
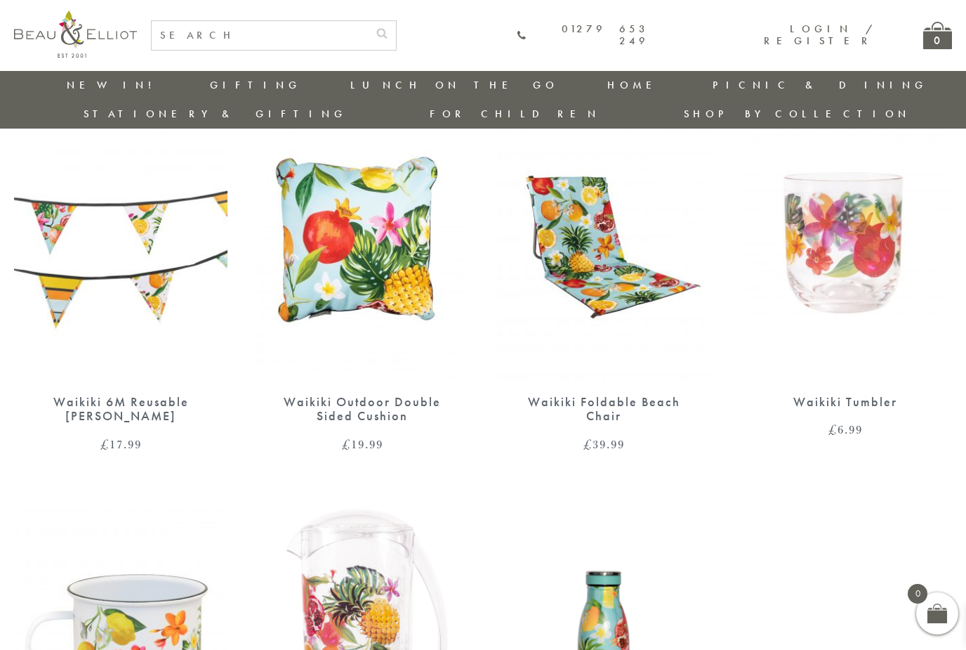
click at [825, 541] on link "[GEOGRAPHIC_DATA]" at bounding box center [761, 547] width 126 height 12
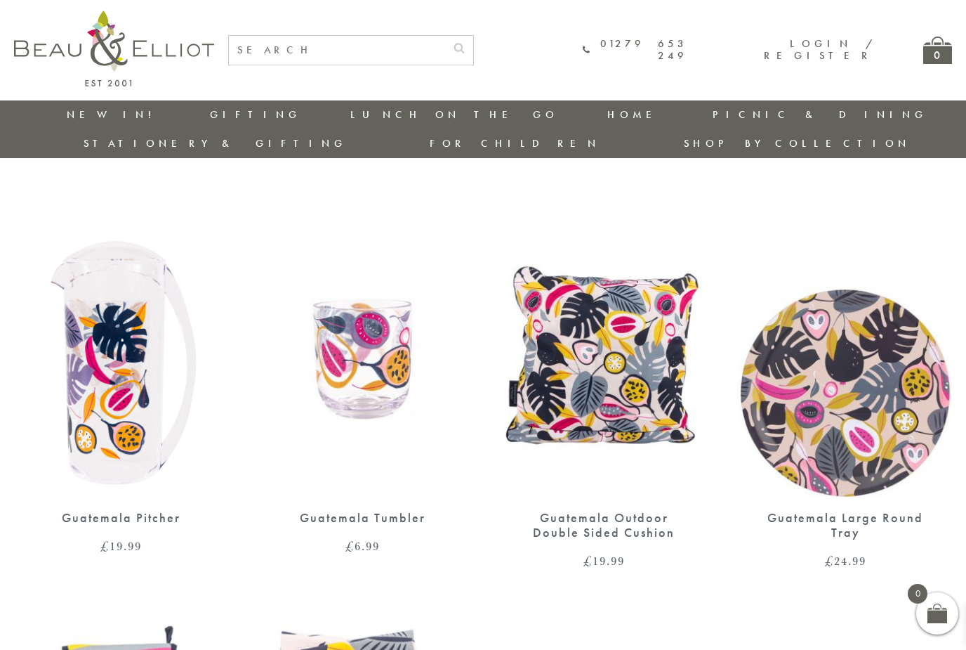
click at [825, 589] on link "Tribal Fusion" at bounding box center [761, 601] width 126 height 25
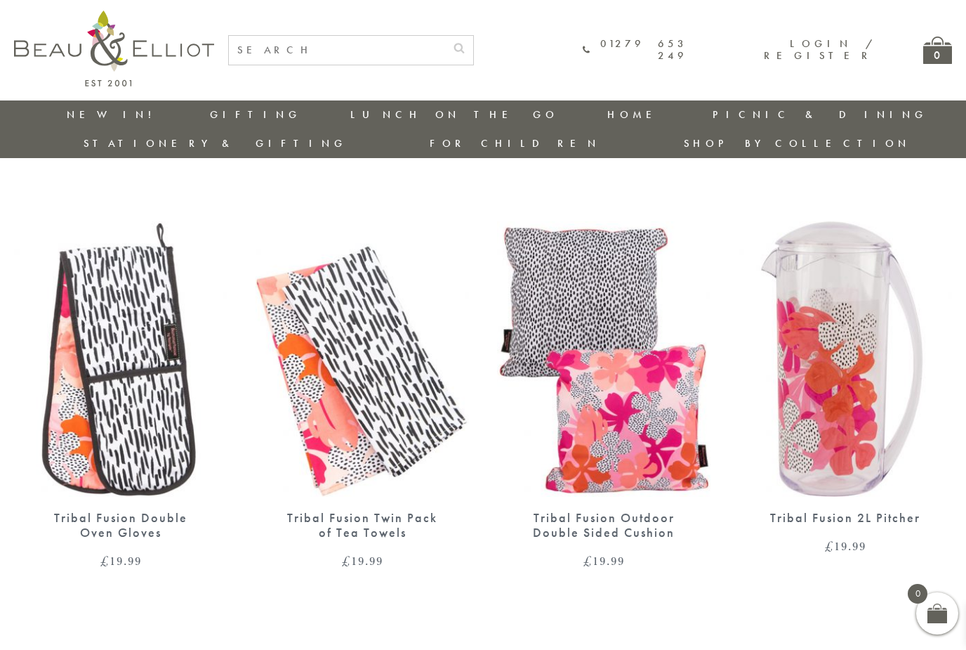
click at [825, 589] on link "Tribal Fusion" at bounding box center [761, 601] width 126 height 25
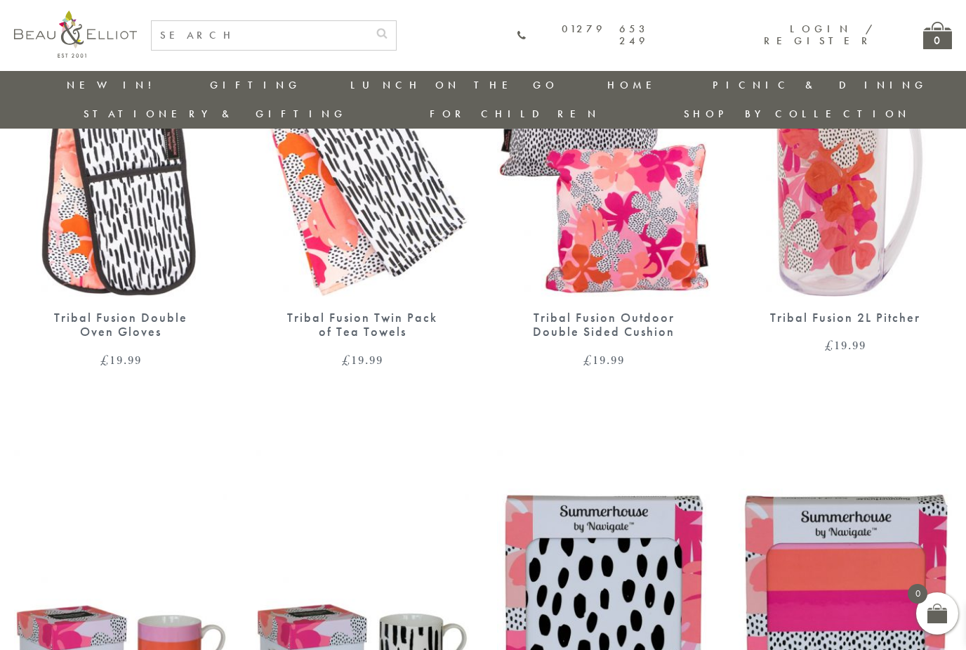
scroll to position [166, 0]
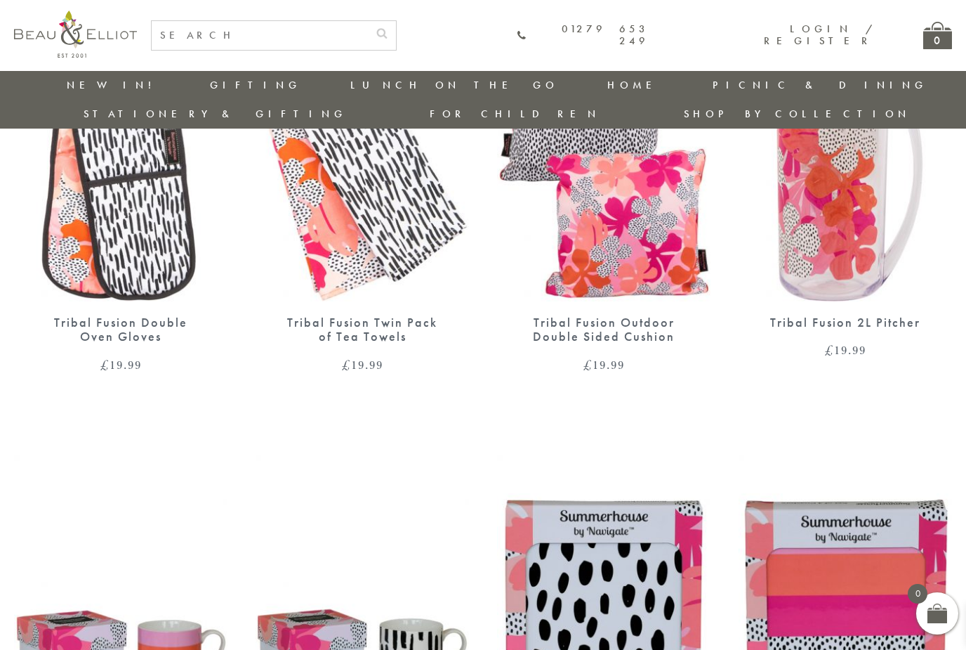
click at [825, 591] on link "[GEOGRAPHIC_DATA]" at bounding box center [761, 597] width 126 height 12
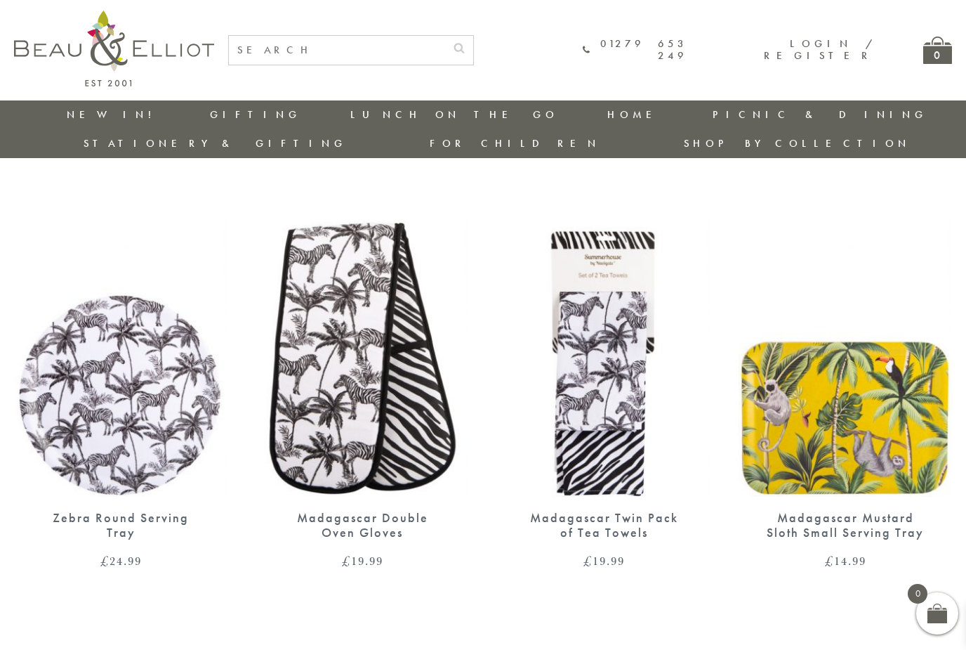
click at [825, 640] on link "Gardenia" at bounding box center [761, 646] width 126 height 12
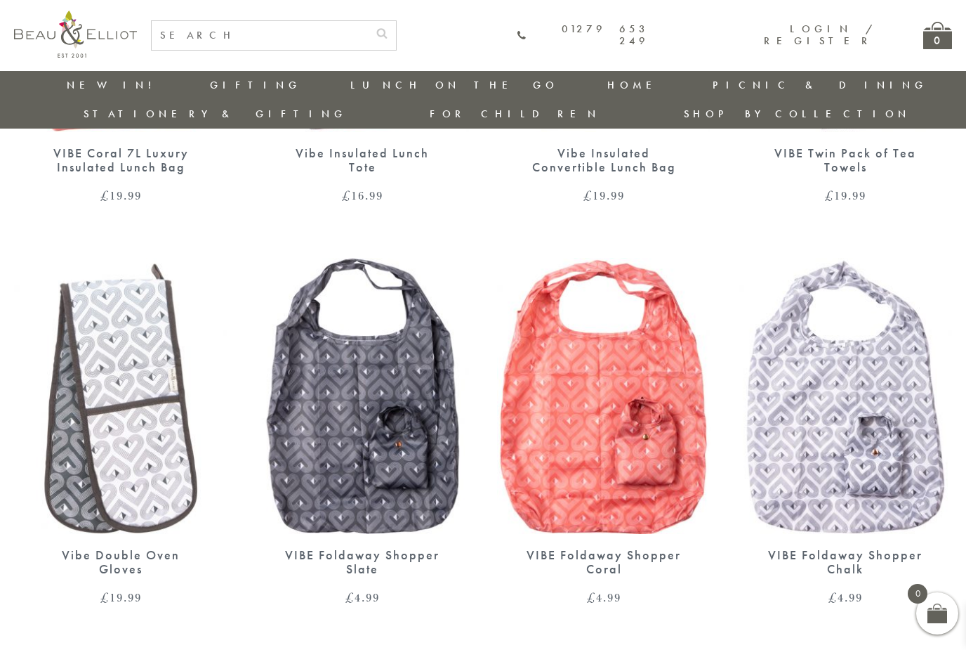
scroll to position [335, 0]
click at [825, 649] on link "Champagne Edit" at bounding box center [761, 661] width 126 height 25
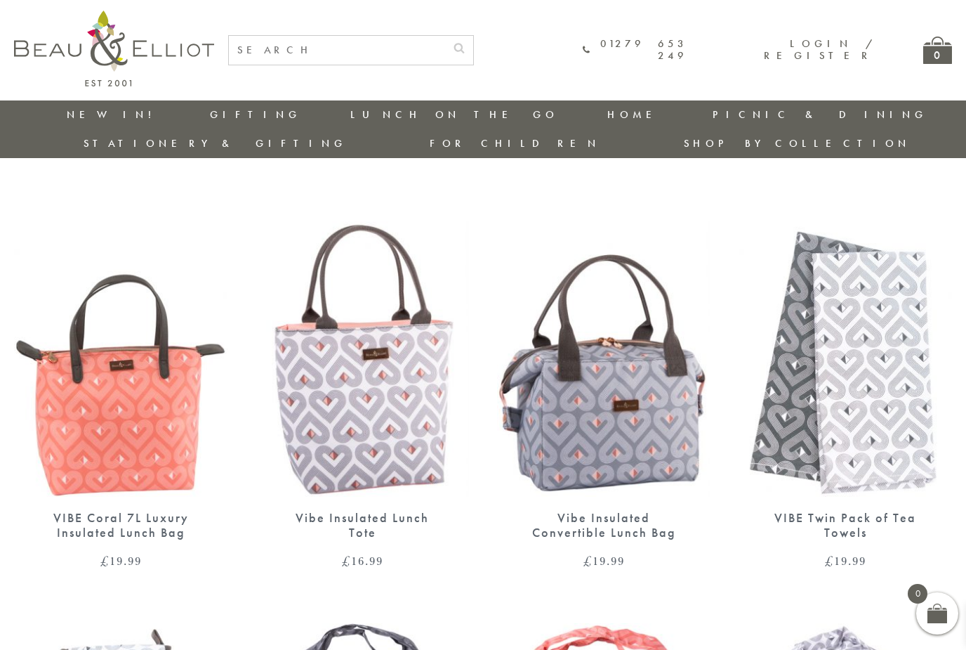
click at [622, 147] on link "Storage" at bounding box center [685, 149] width 126 height 12
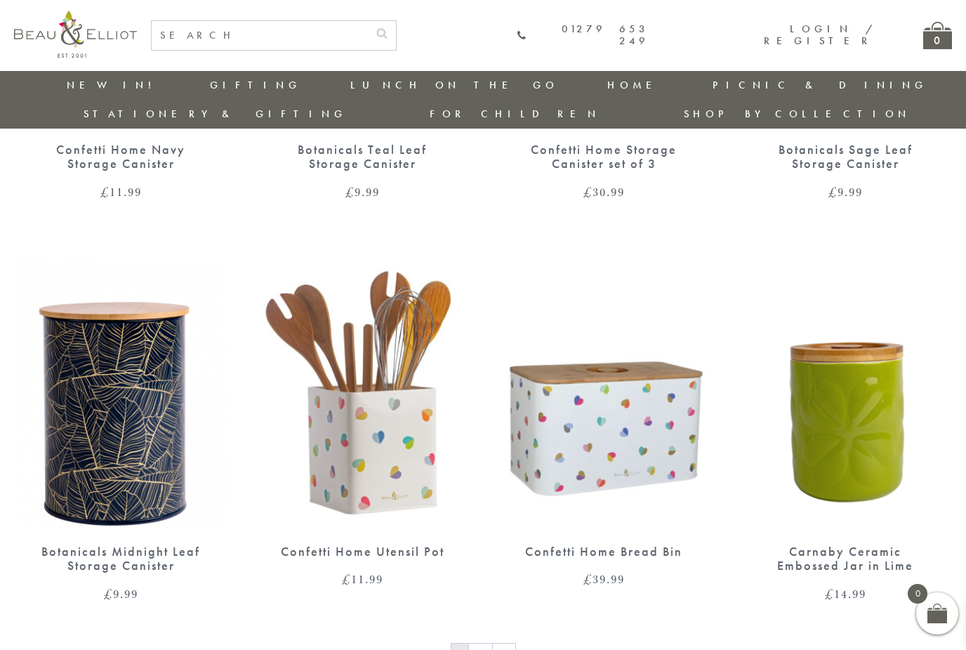
scroll to position [1978, 1]
